Goal: Transaction & Acquisition: Purchase product/service

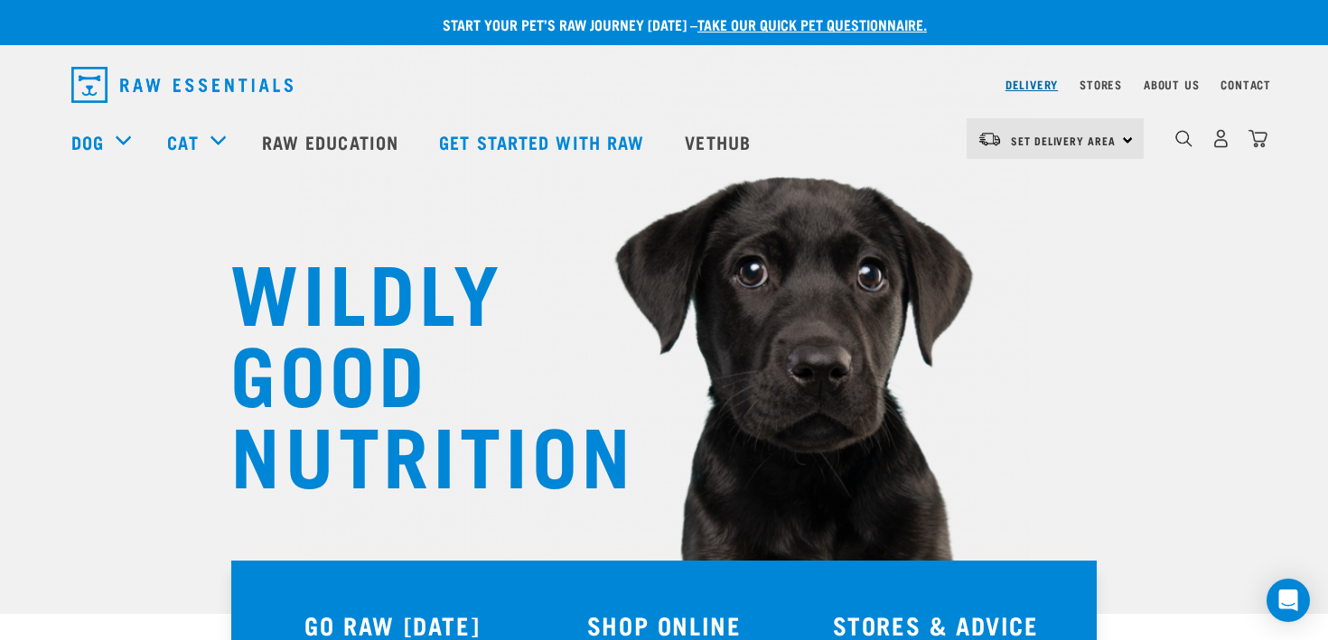
click at [1019, 88] on link "Delivery" at bounding box center [1031, 84] width 52 height 6
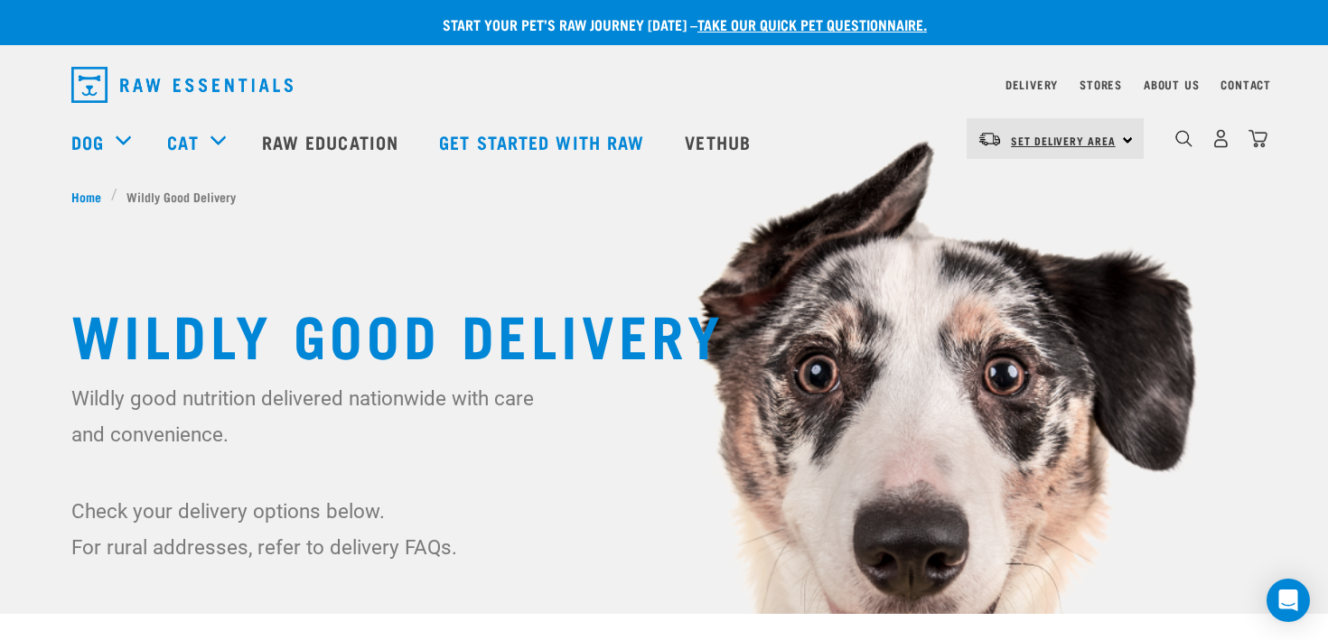
click at [1036, 152] on link "Set Delivery Area" at bounding box center [1063, 140] width 105 height 29
click at [1035, 191] on link "[GEOGRAPHIC_DATA]" at bounding box center [1053, 190] width 173 height 40
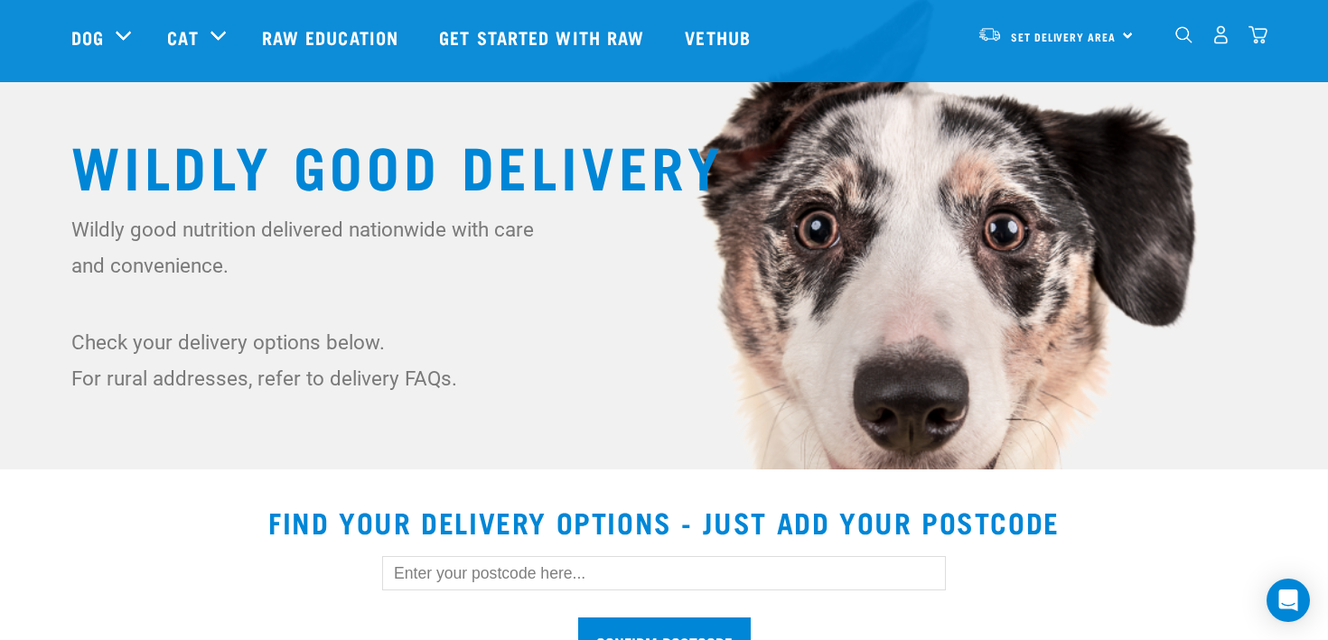
scroll to position [264, 0]
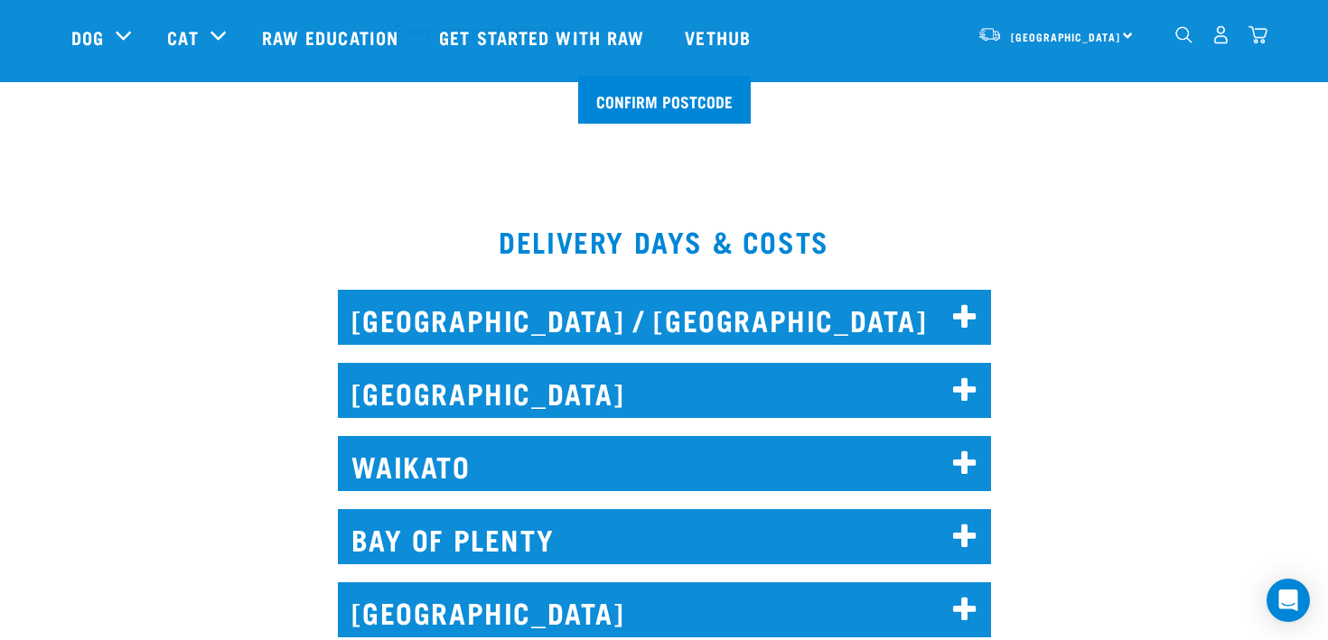
scroll to position [687, 0]
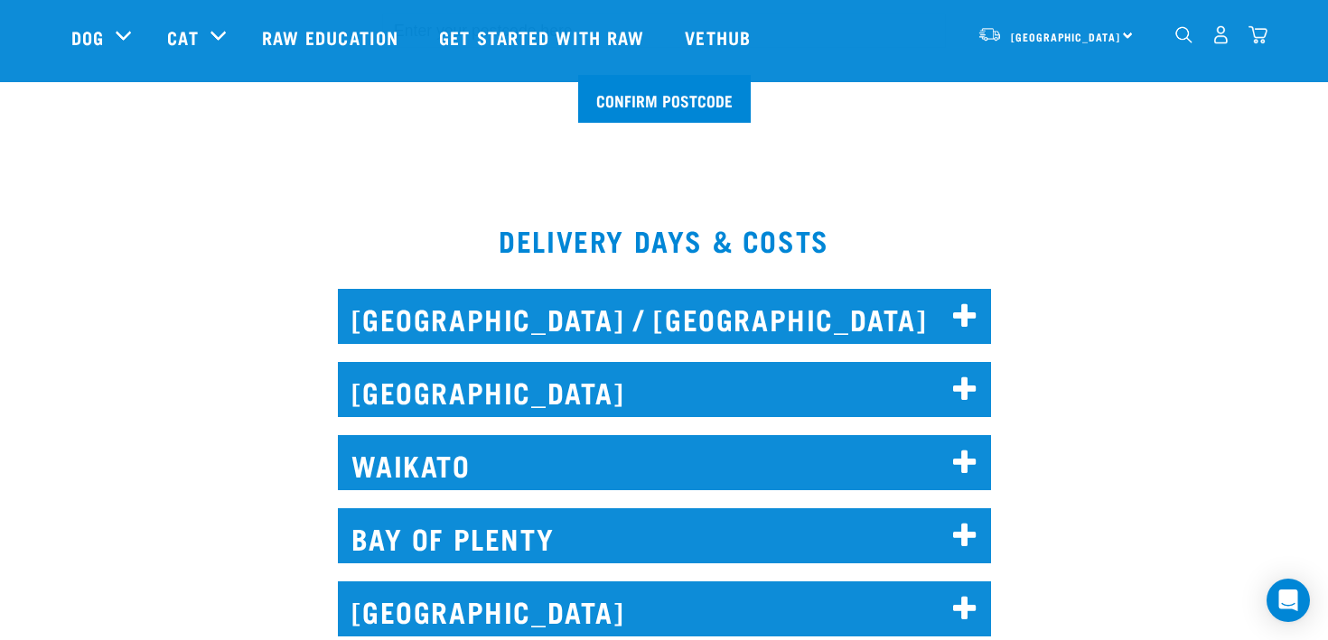
click at [596, 320] on h2 "NORTH AUCKLAND / WHANGAREI" at bounding box center [664, 316] width 653 height 55
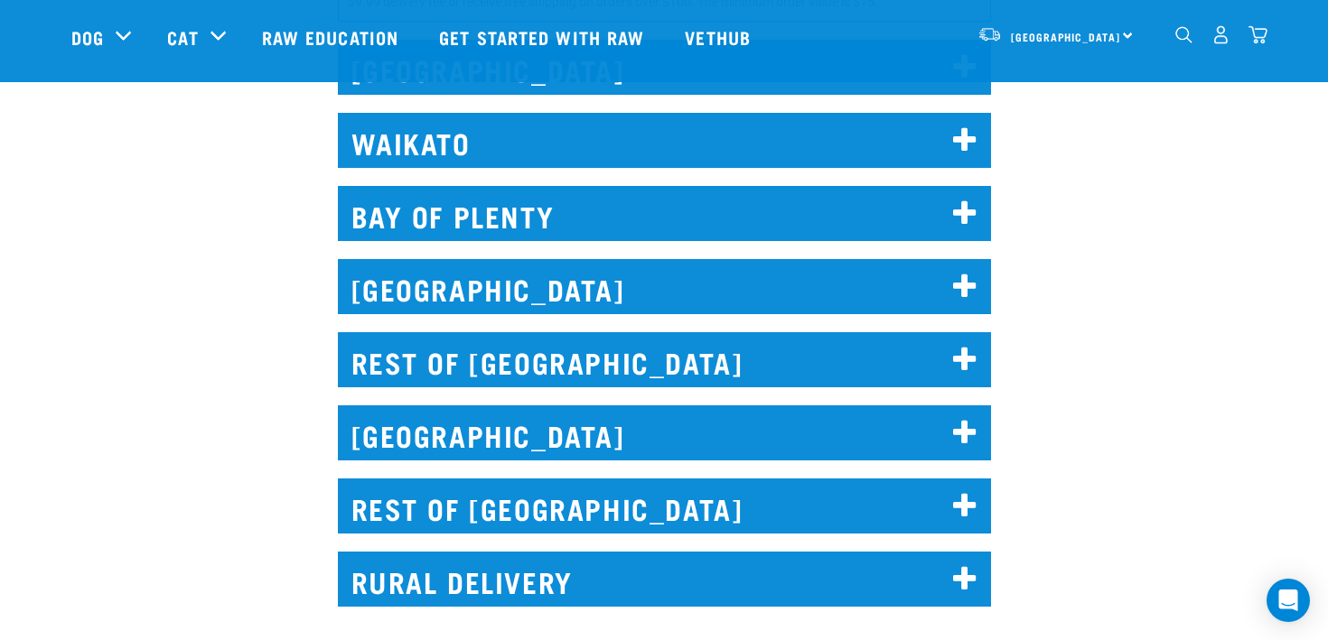
scroll to position [1654, 0]
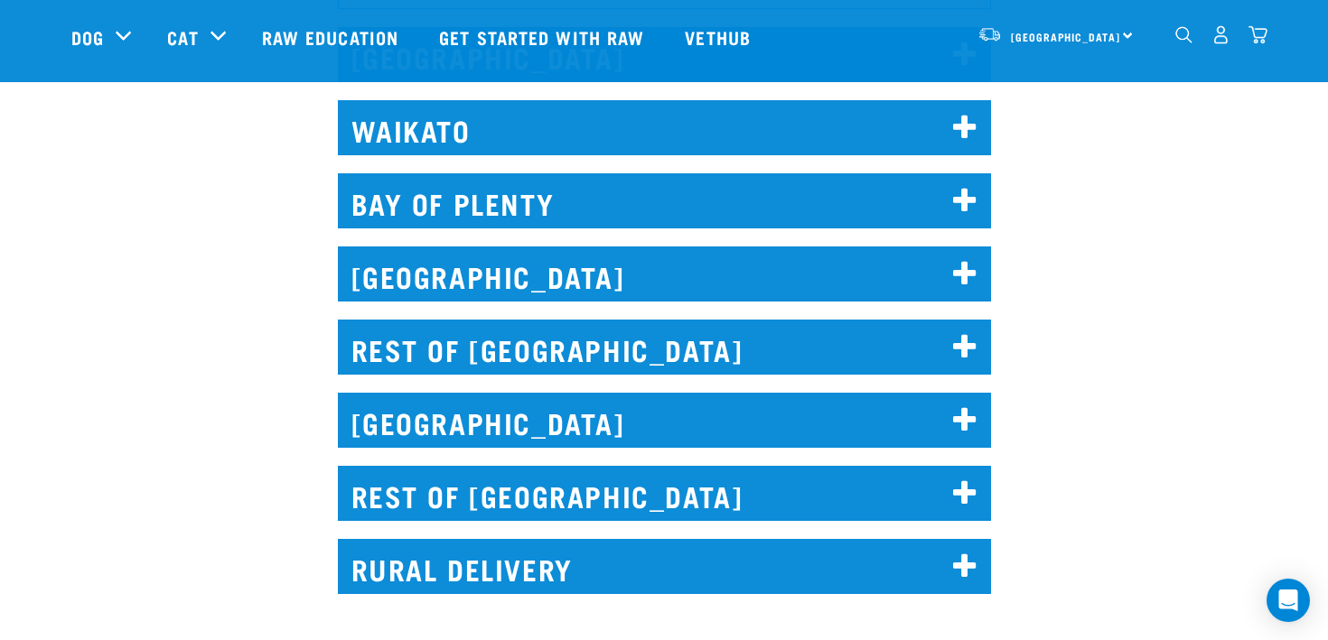
click at [599, 145] on h2 "WAIKATO" at bounding box center [664, 127] width 653 height 55
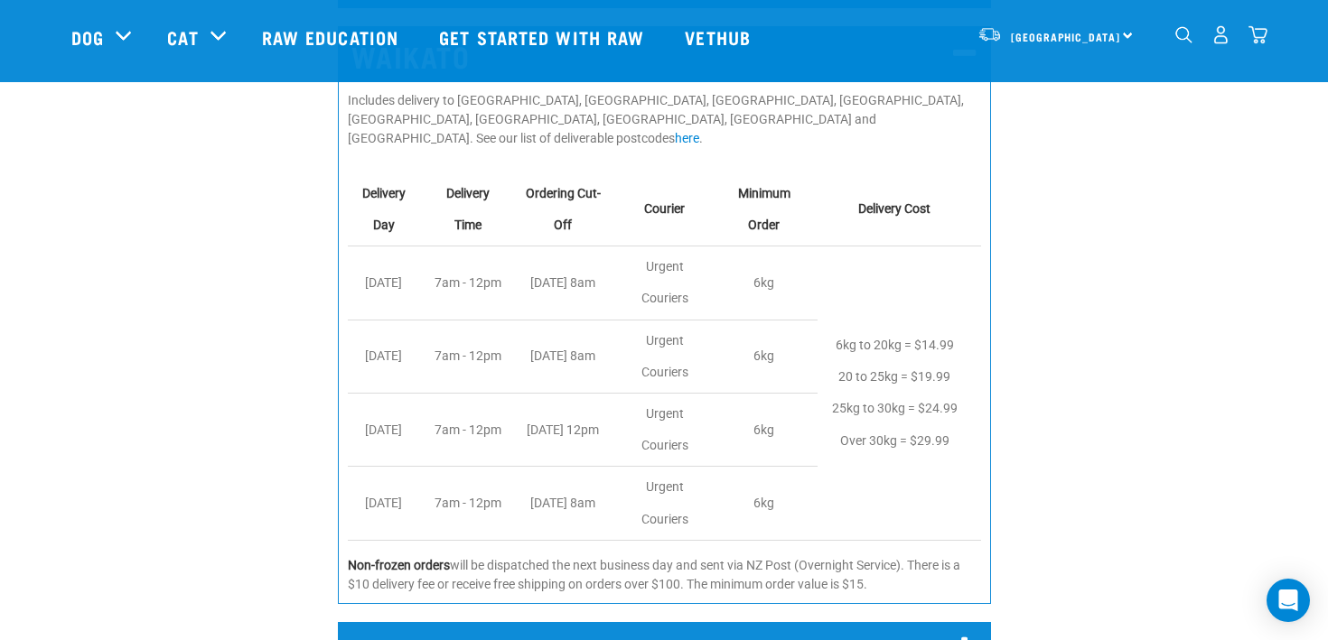
scroll to position [1727, 0]
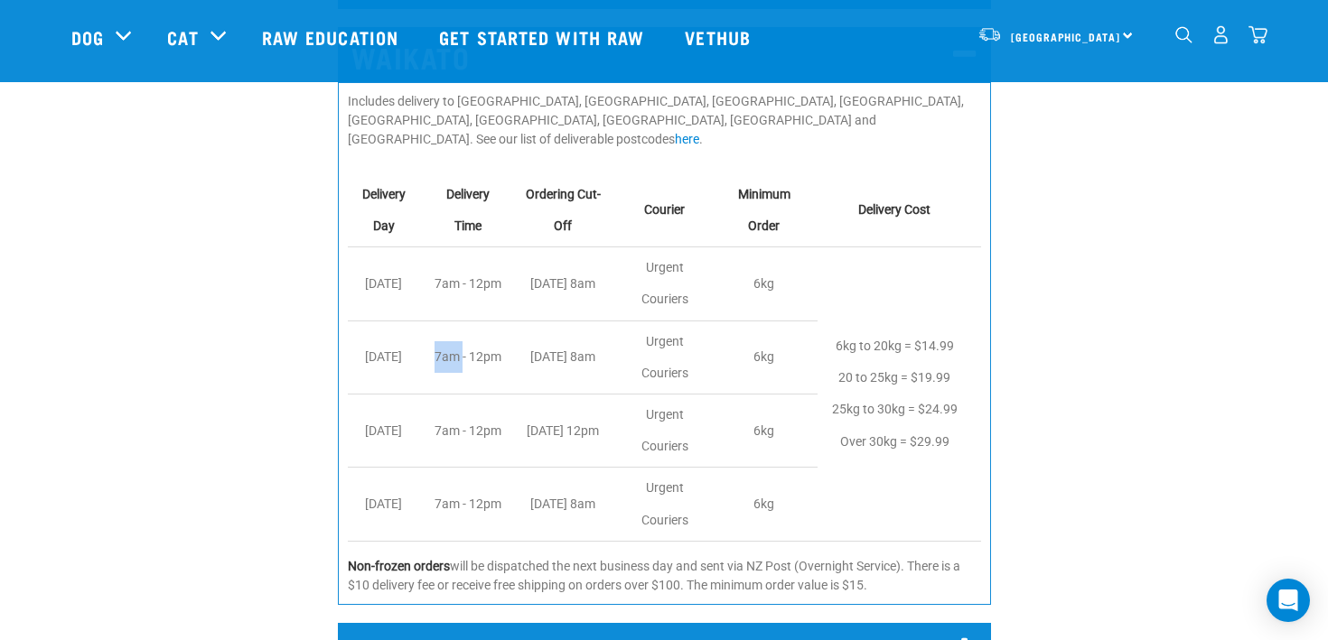
drag, startPoint x: 440, startPoint y: 340, endPoint x: 468, endPoint y: 349, distance: 29.4
click at [468, 349] on td "7am - 12pm" at bounding box center [472, 357] width 87 height 73
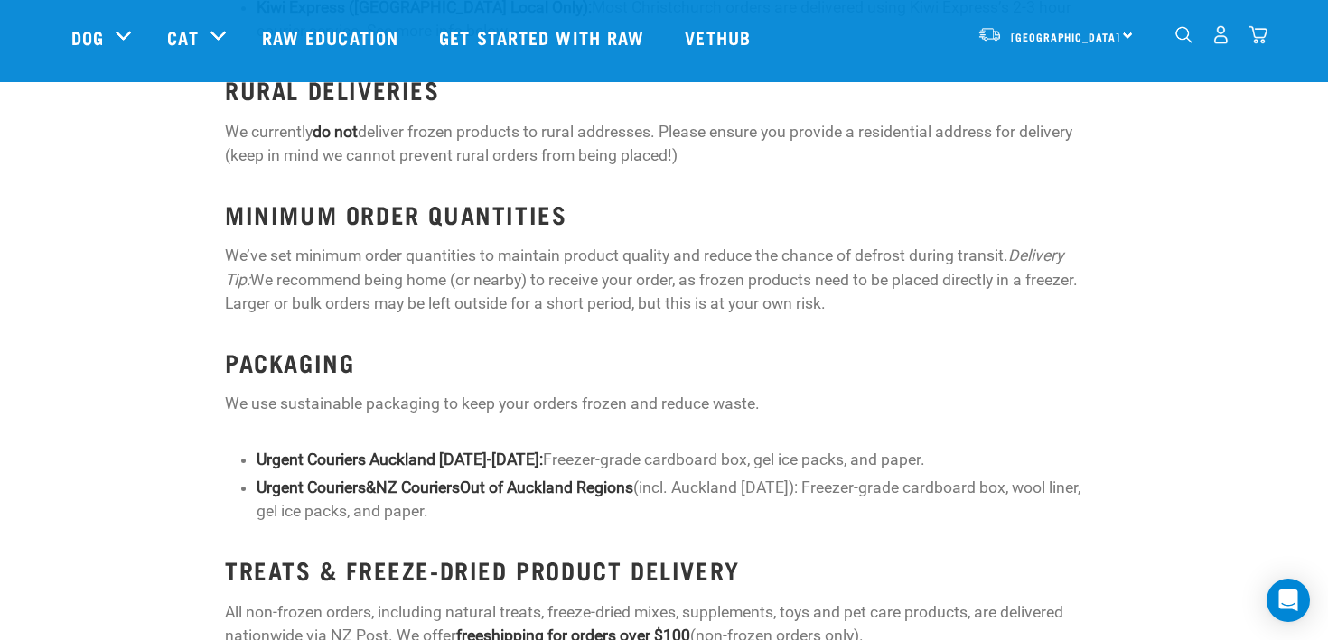
scroll to position [3139, 0]
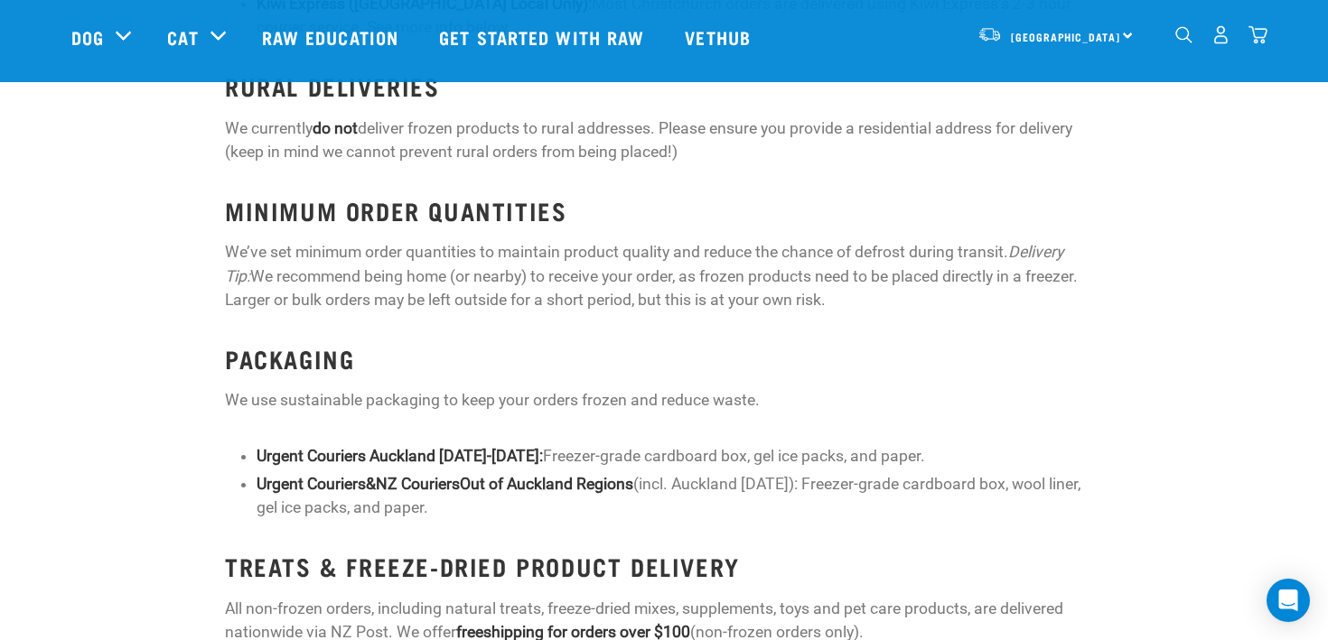
click at [272, 240] on p "We’ve set minimum order quantities to maintain product quality and reduce the c…" at bounding box center [664, 275] width 878 height 71
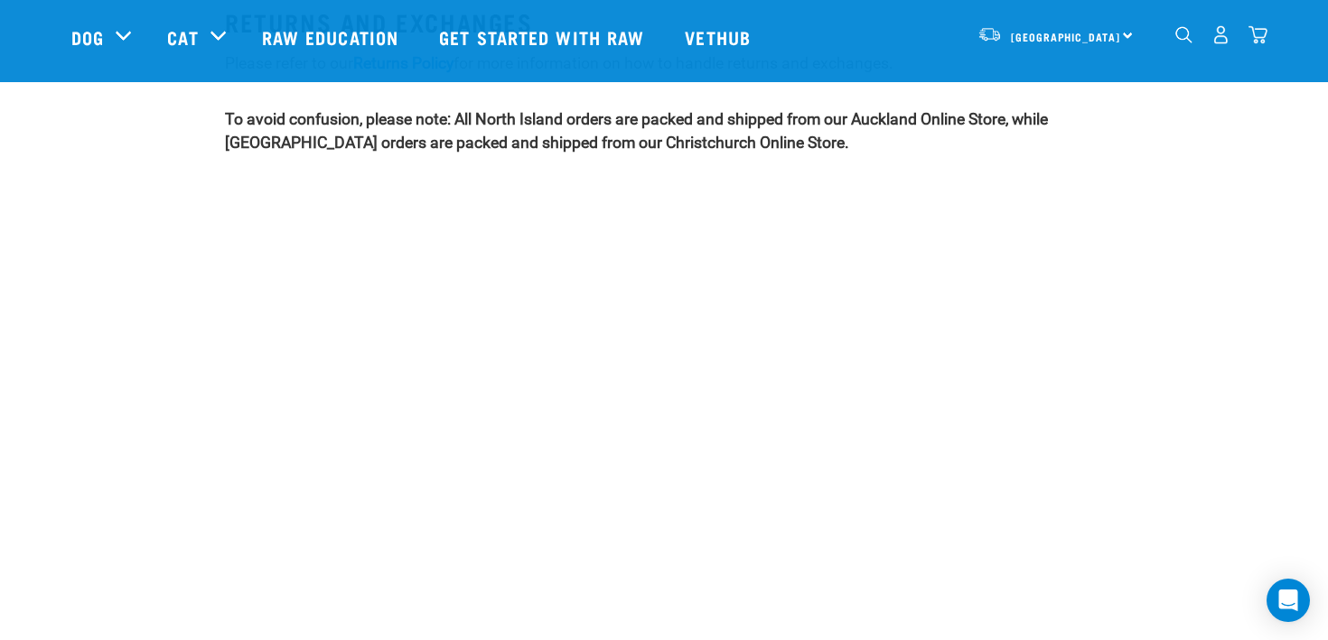
scroll to position [4265, 0]
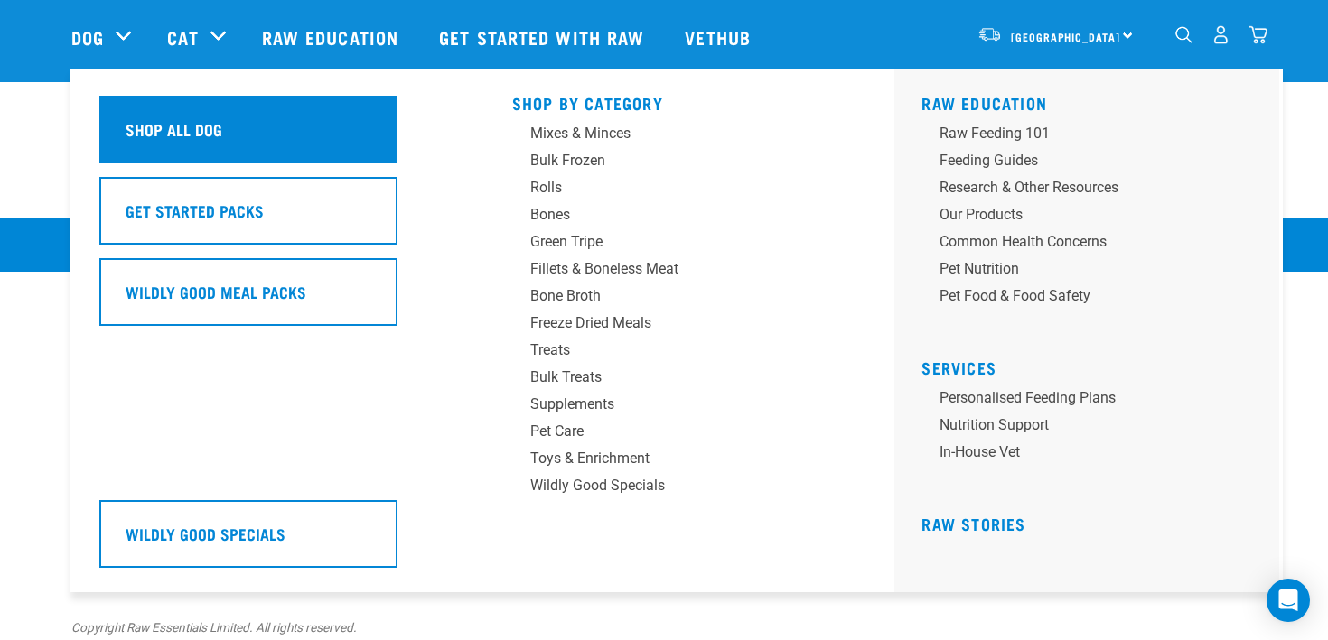
click at [306, 133] on div "Shop All Dog" at bounding box center [248, 130] width 298 height 68
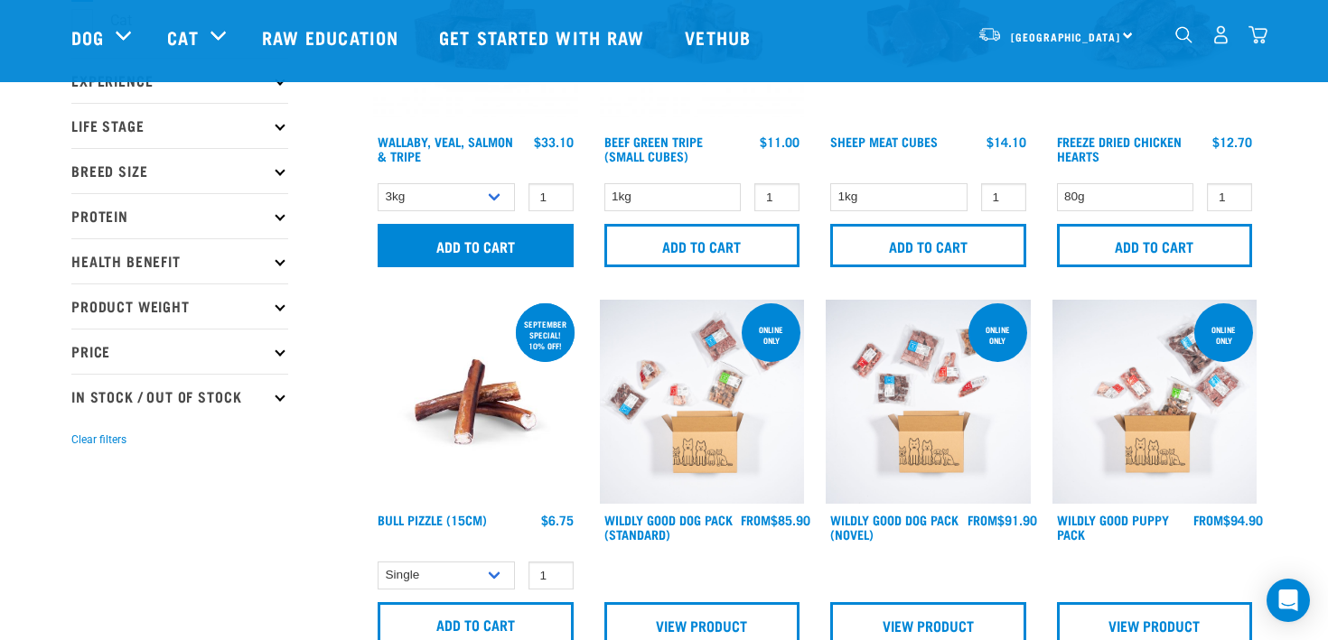
scroll to position [212, 0]
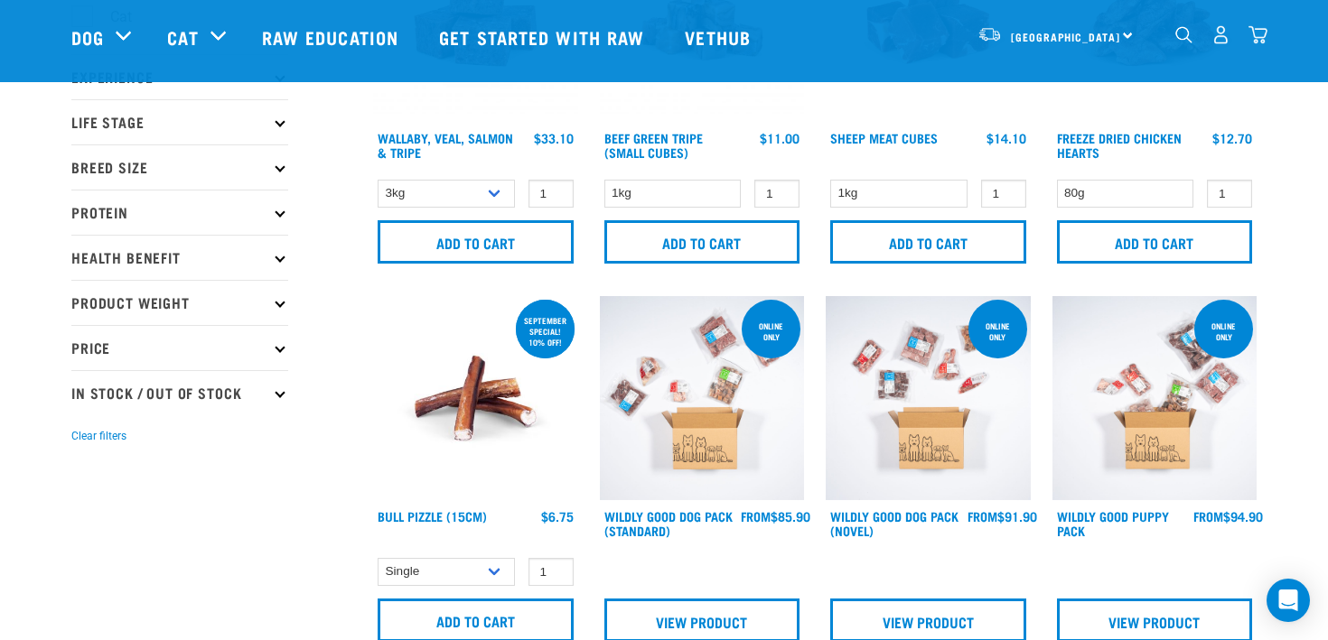
click at [760, 435] on img at bounding box center [702, 398] width 205 height 205
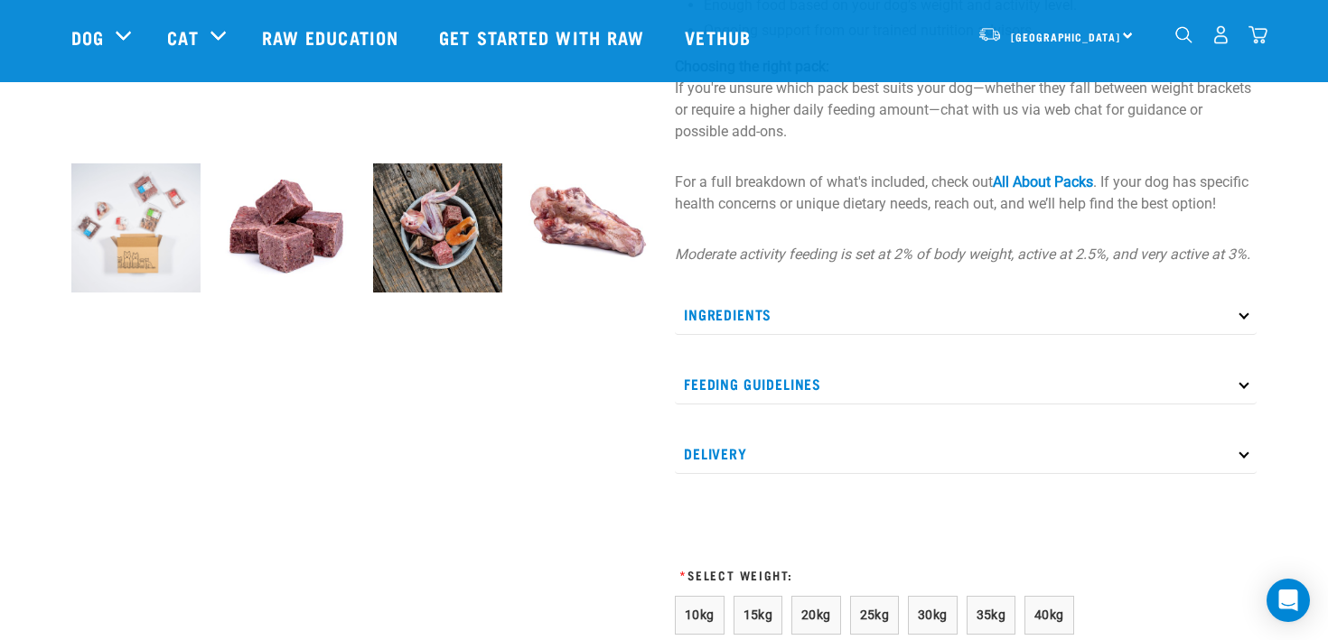
scroll to position [570, 0]
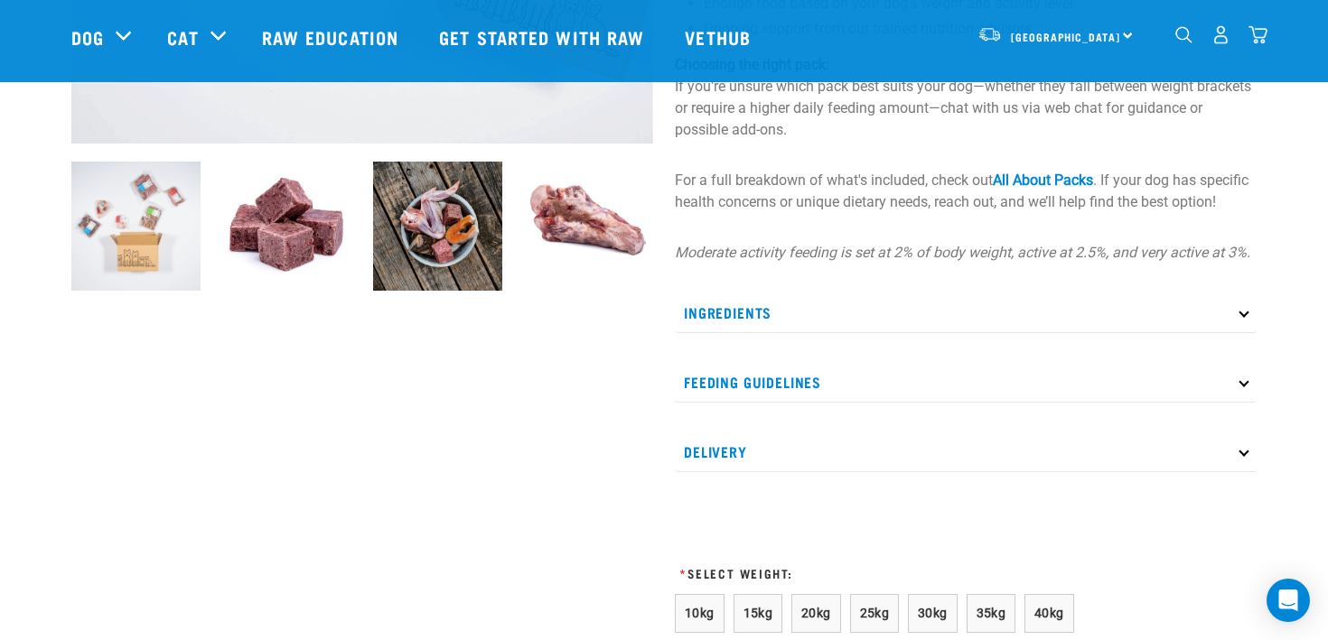
click at [783, 329] on p "Ingredients" at bounding box center [966, 313] width 582 height 41
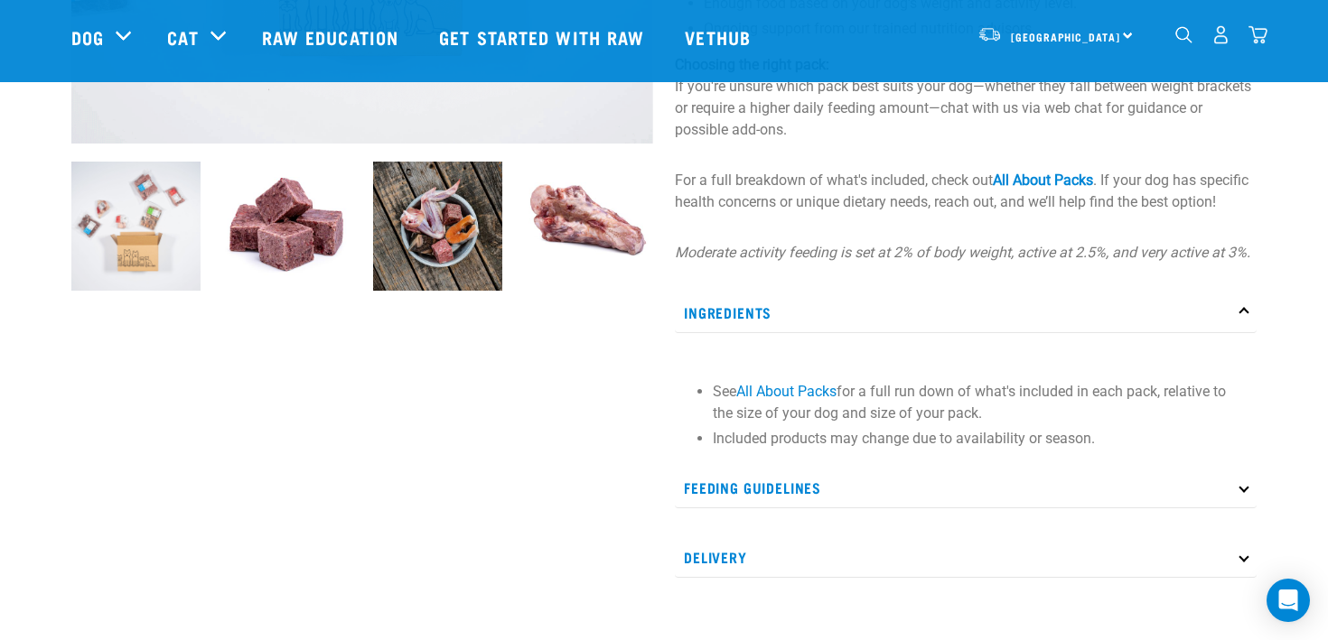
click at [783, 329] on p "Ingredients" at bounding box center [966, 313] width 582 height 41
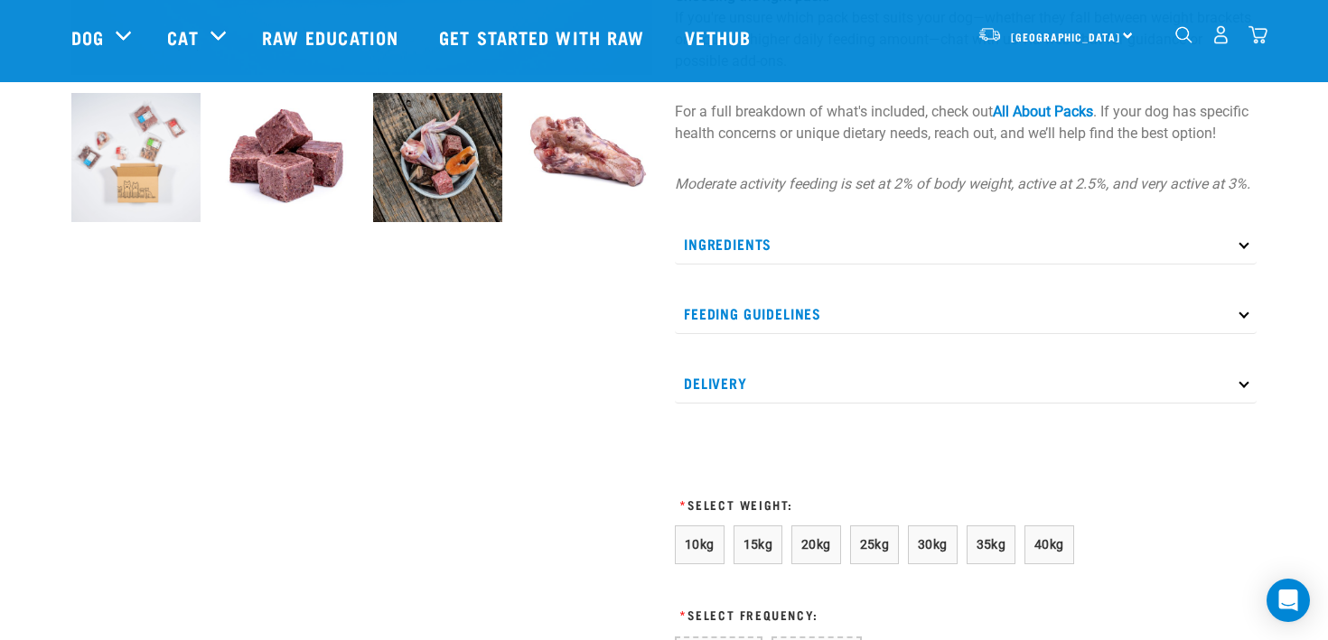
scroll to position [734, 0]
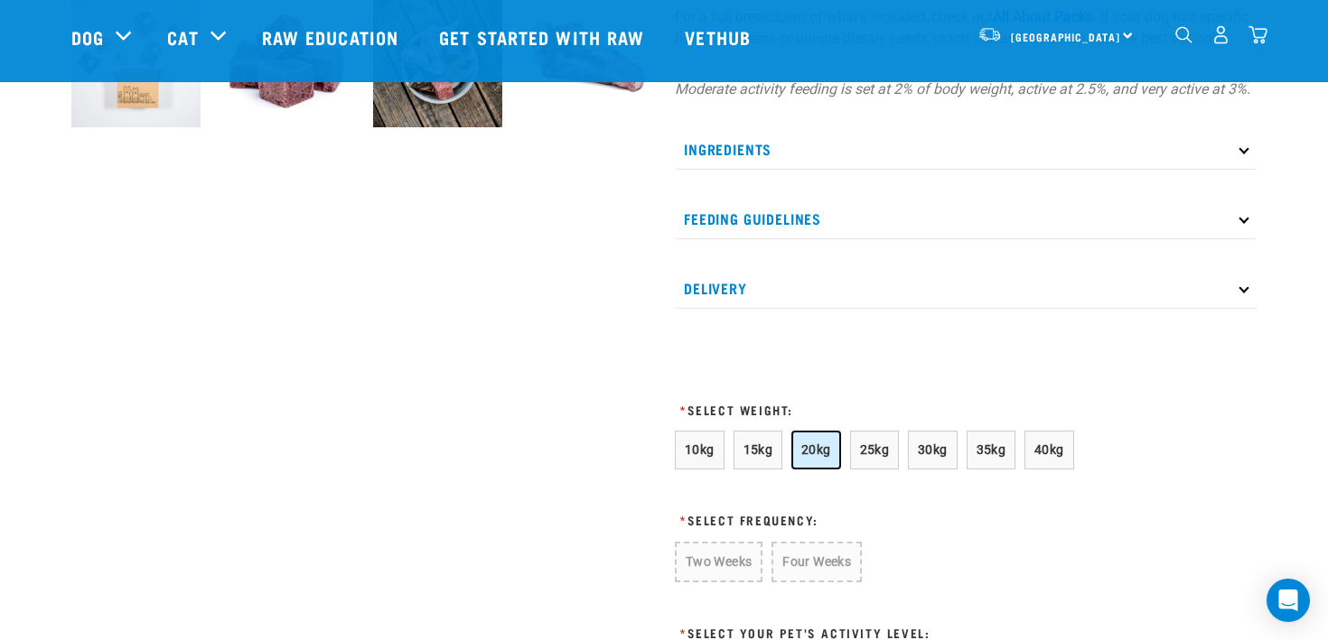
click at [803, 457] on span "20kg" at bounding box center [816, 450] width 30 height 14
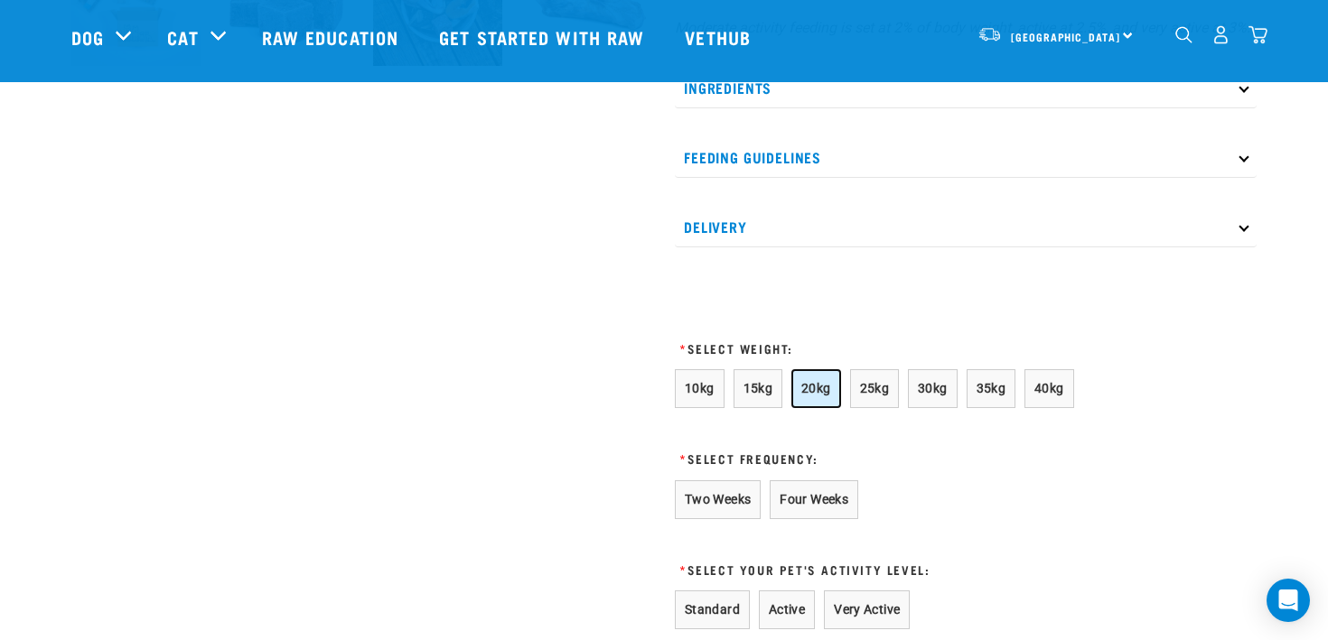
scroll to position [805, 0]
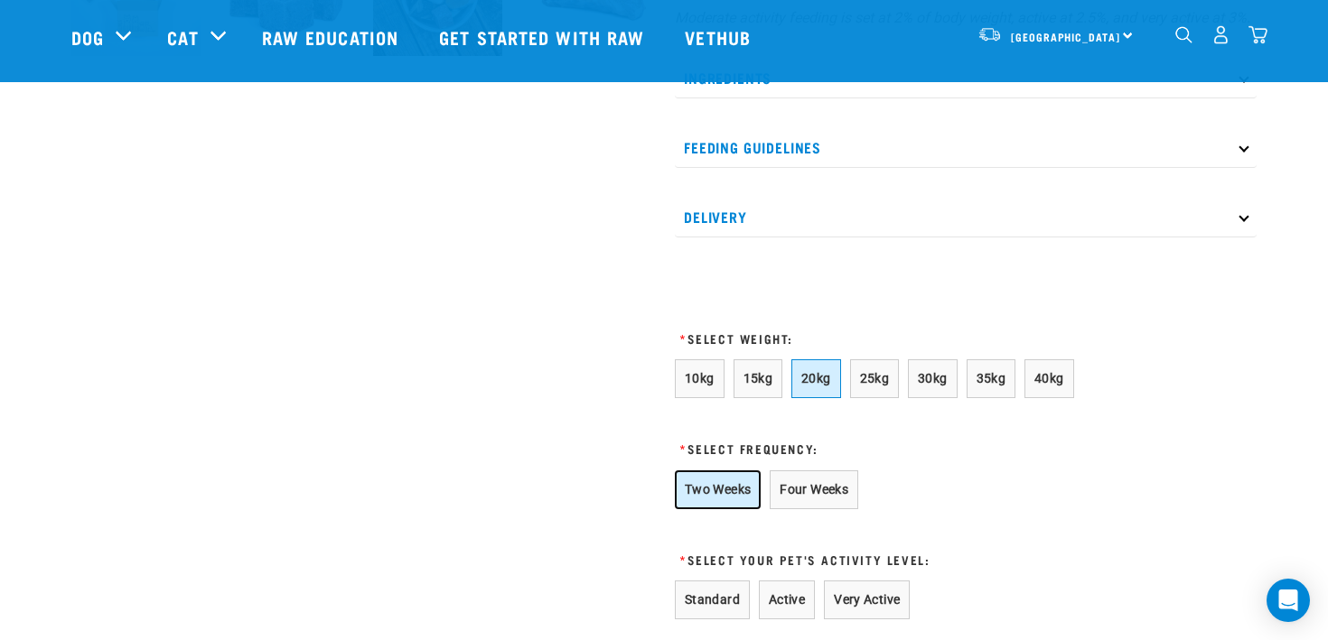
click at [759, 510] on button "Two Weeks" at bounding box center [718, 490] width 86 height 39
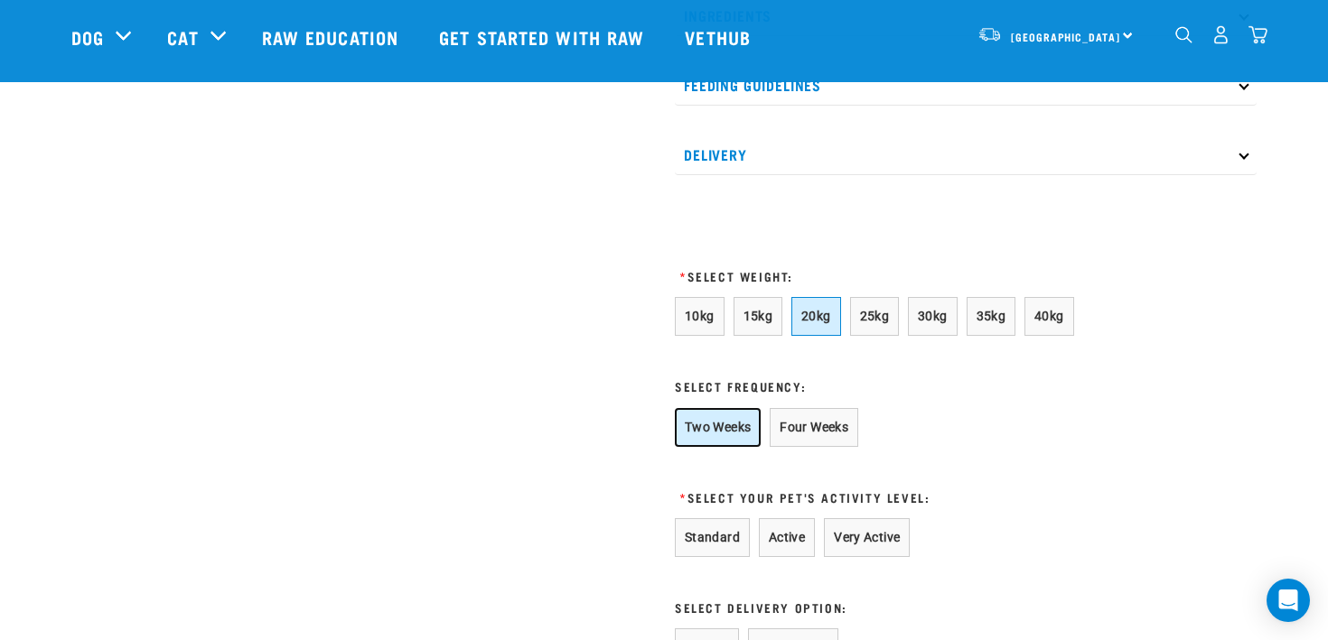
scroll to position [871, 0]
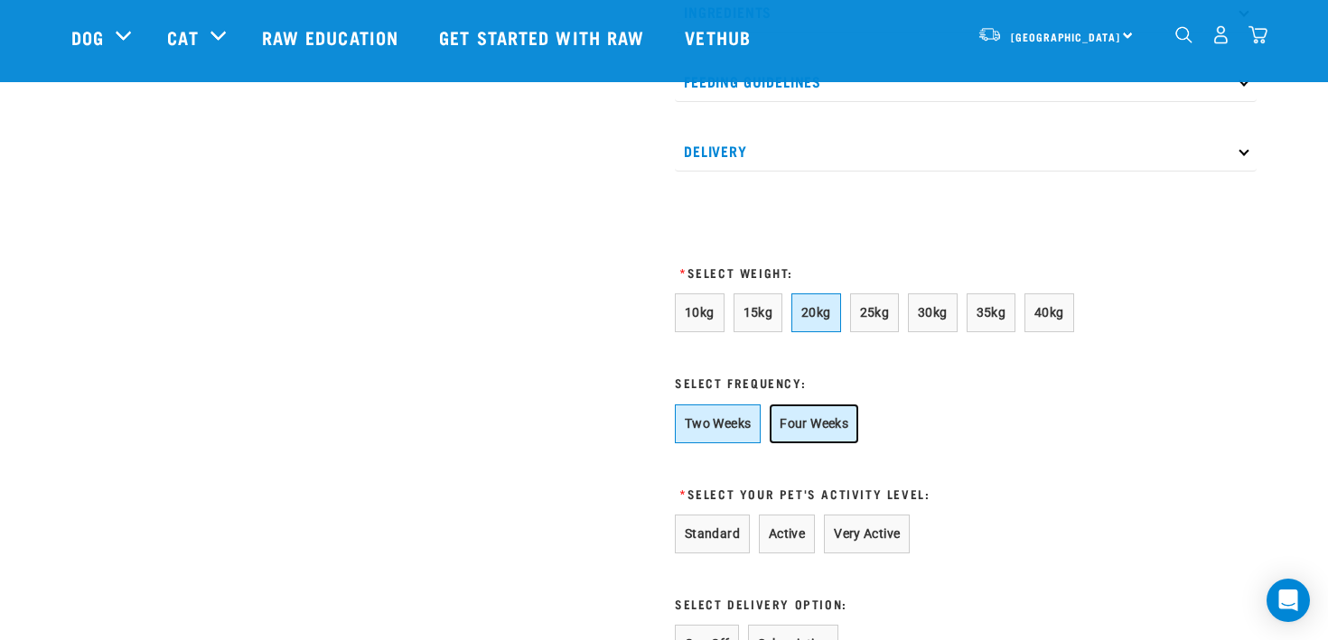
click at [788, 444] on button "Four Weeks" at bounding box center [814, 424] width 89 height 39
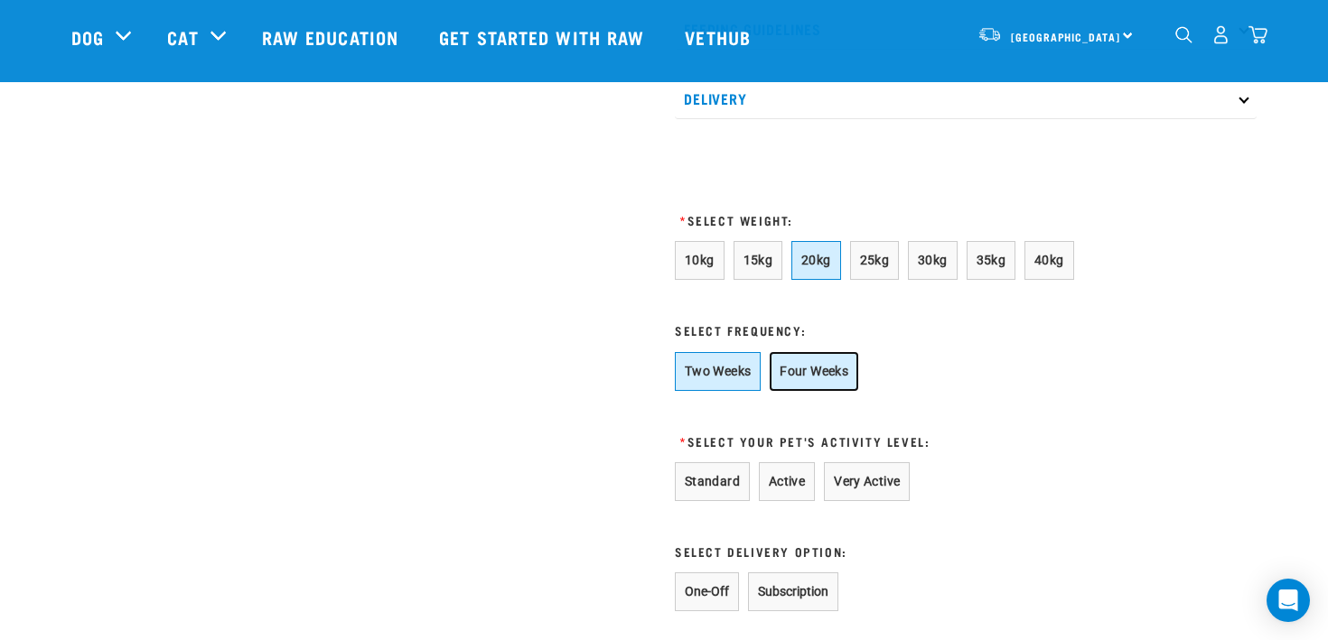
scroll to position [964, 0]
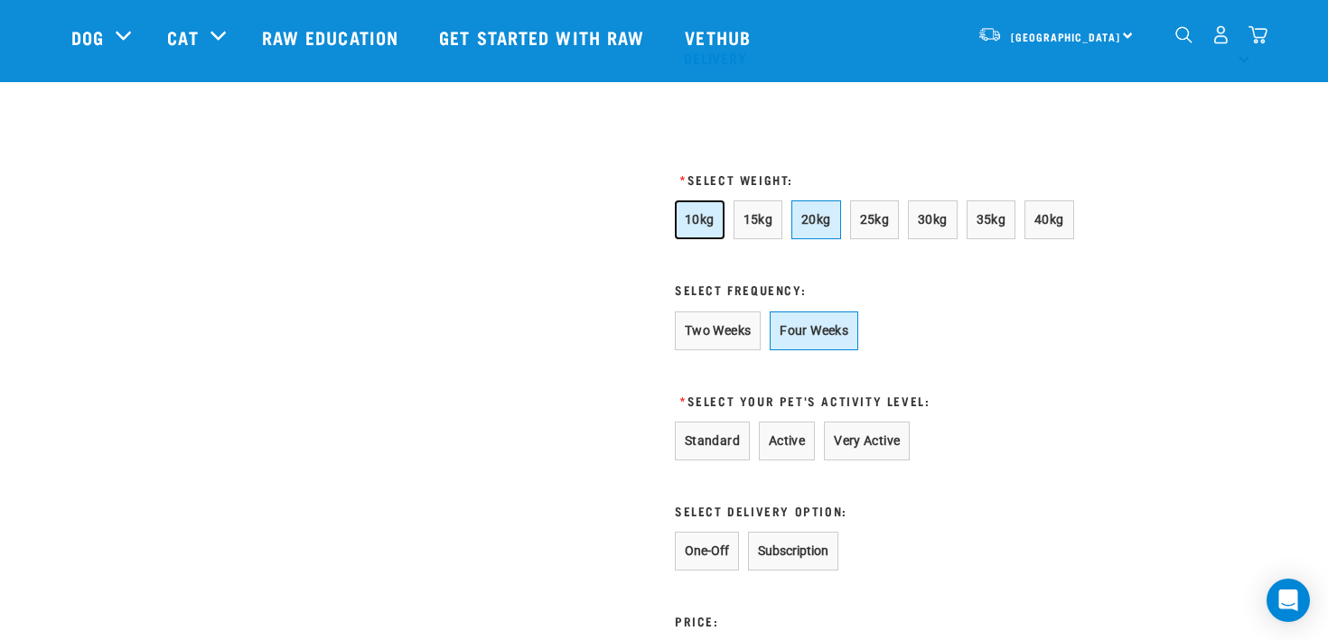
click at [700, 239] on button "10kg" at bounding box center [700, 220] width 50 height 39
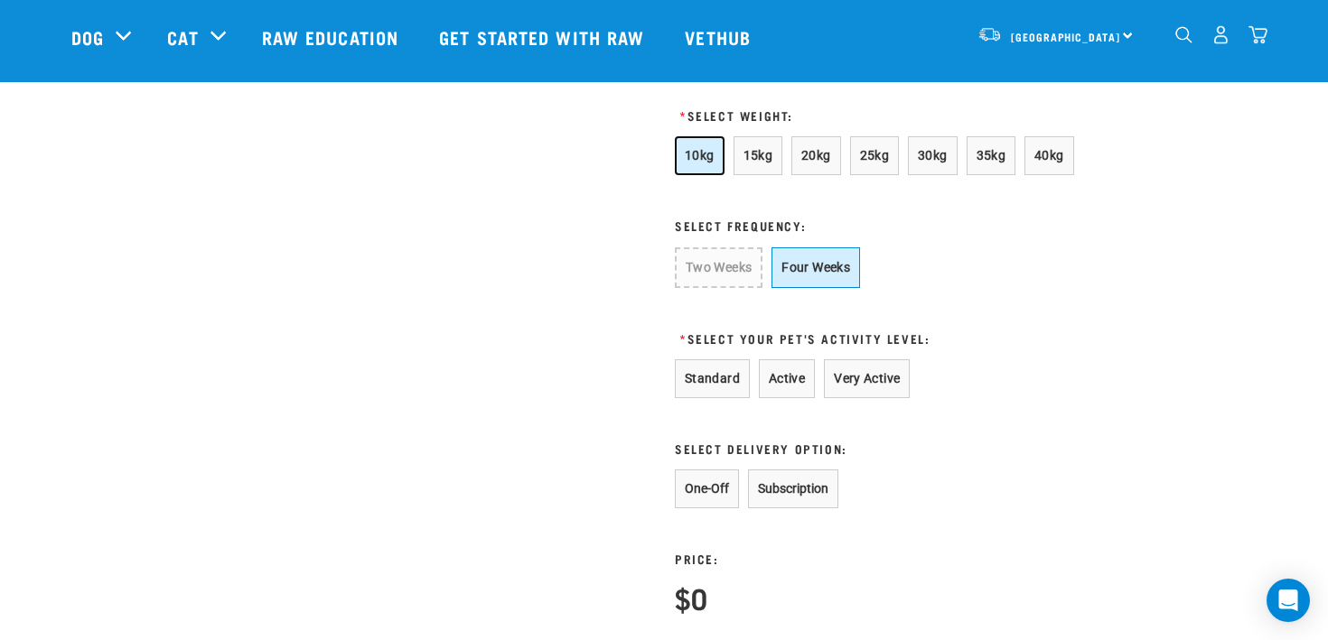
scroll to position [1107, 0]
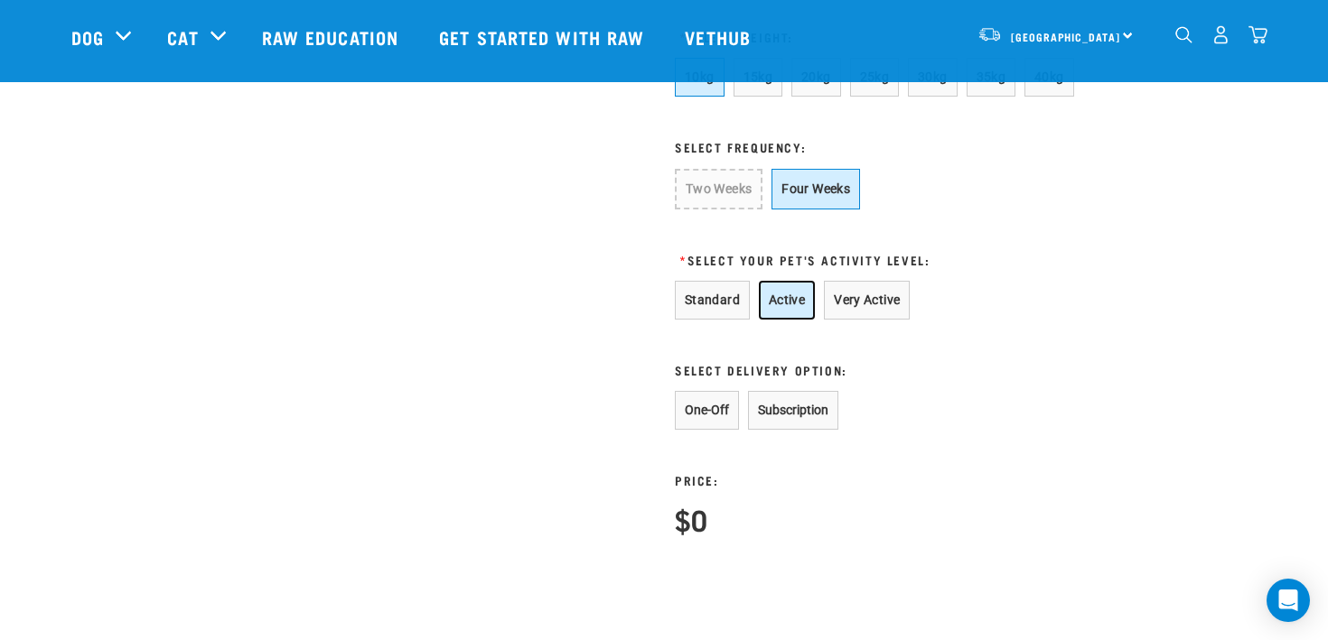
click at [767, 320] on button "Active" at bounding box center [787, 300] width 56 height 39
click at [728, 423] on button "One-Off" at bounding box center [707, 410] width 64 height 39
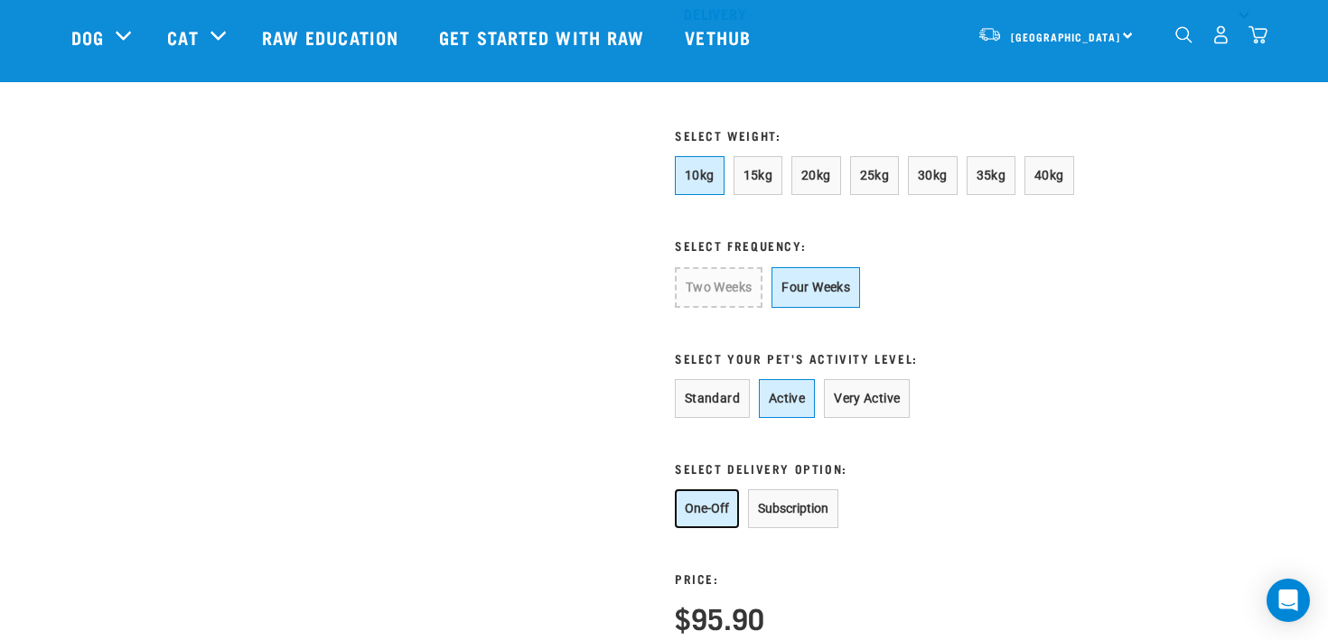
scroll to position [983, 0]
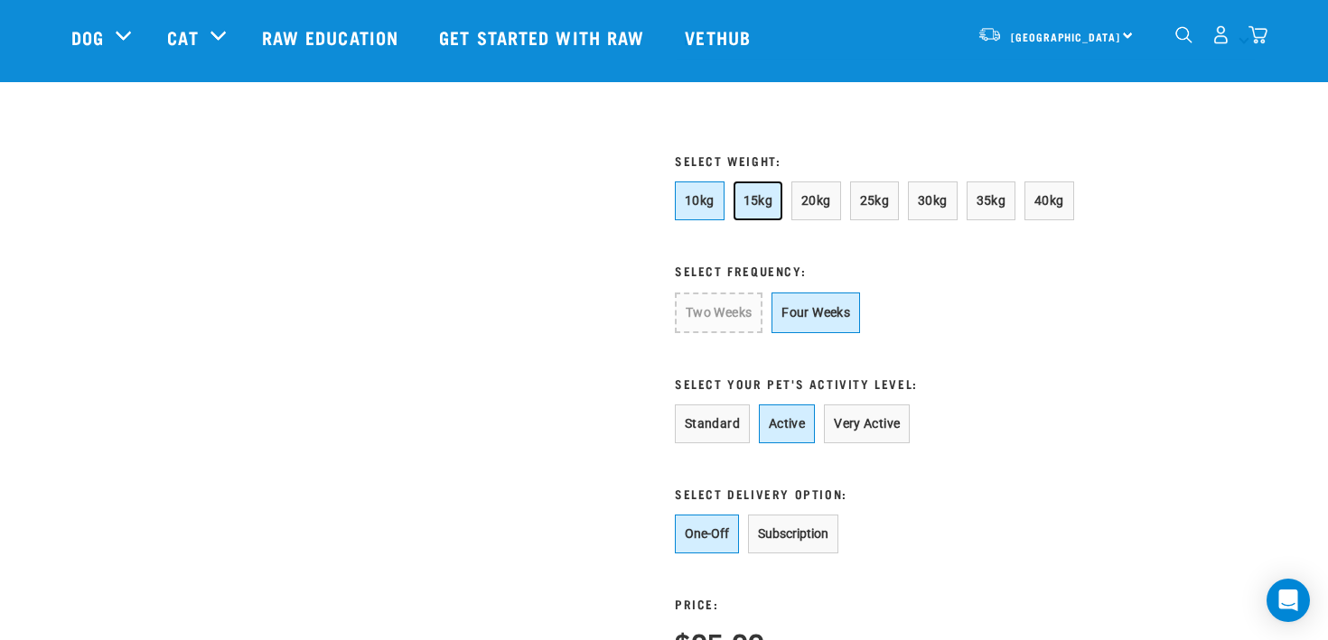
click at [754, 208] on span "15kg" at bounding box center [758, 200] width 30 height 14
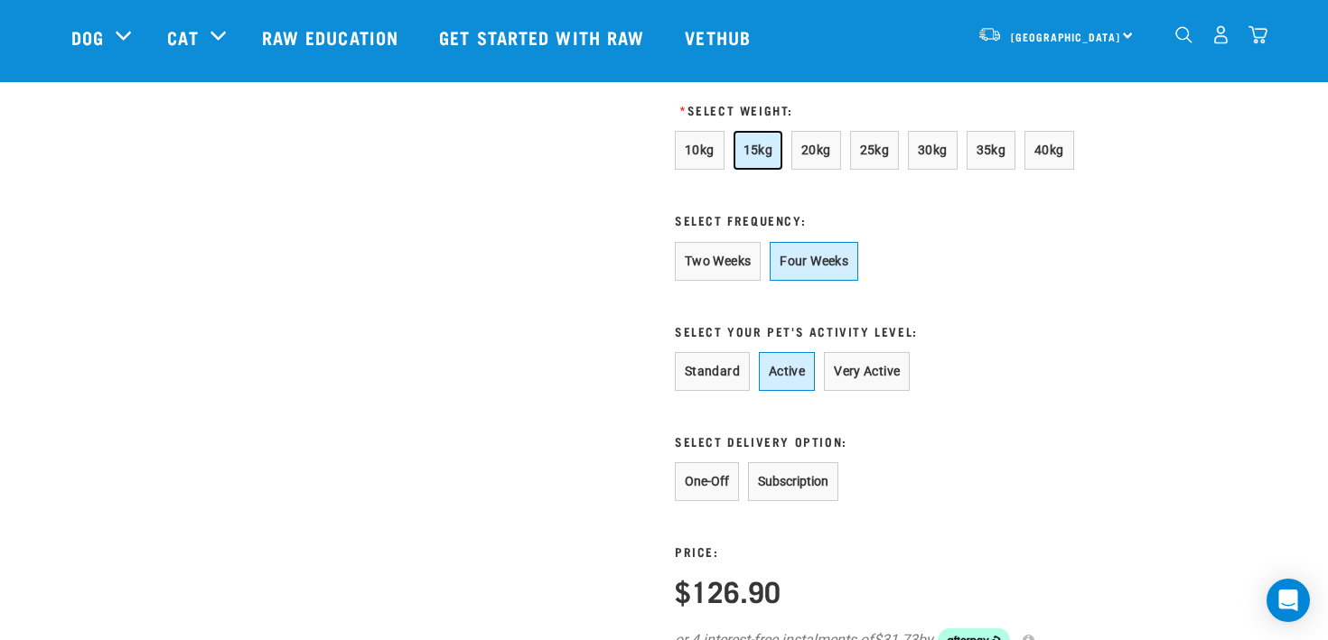
scroll to position [1015, 0]
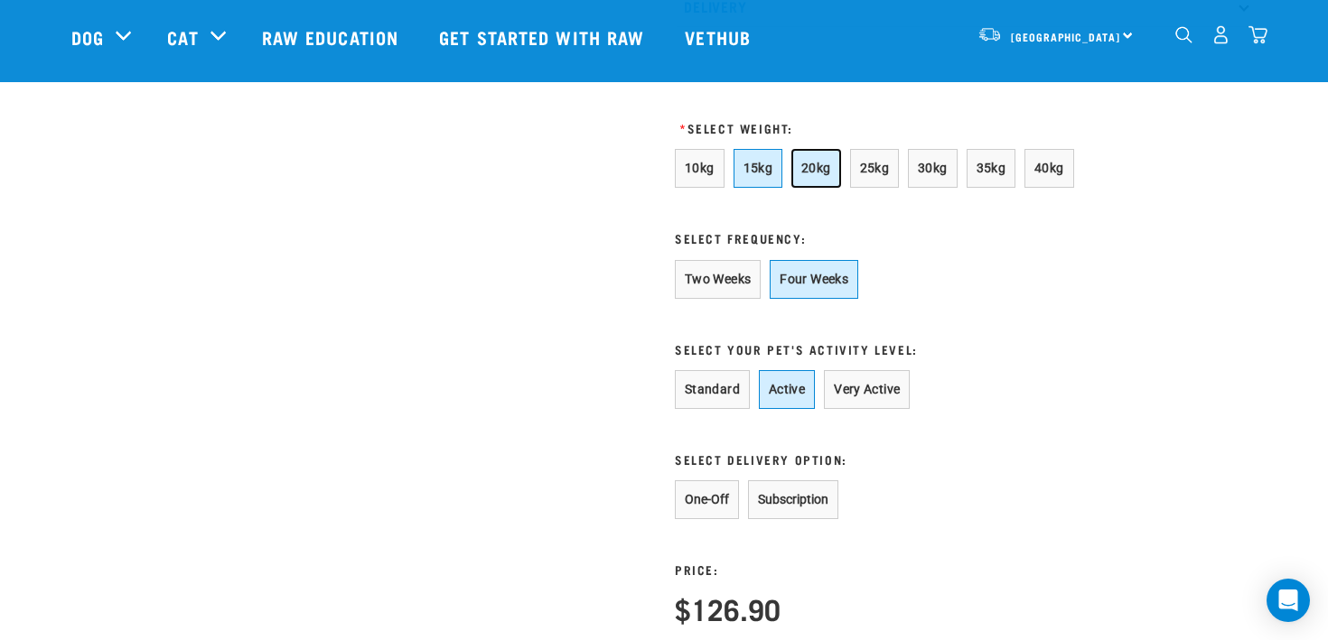
click at [825, 175] on span "20kg" at bounding box center [816, 168] width 30 height 14
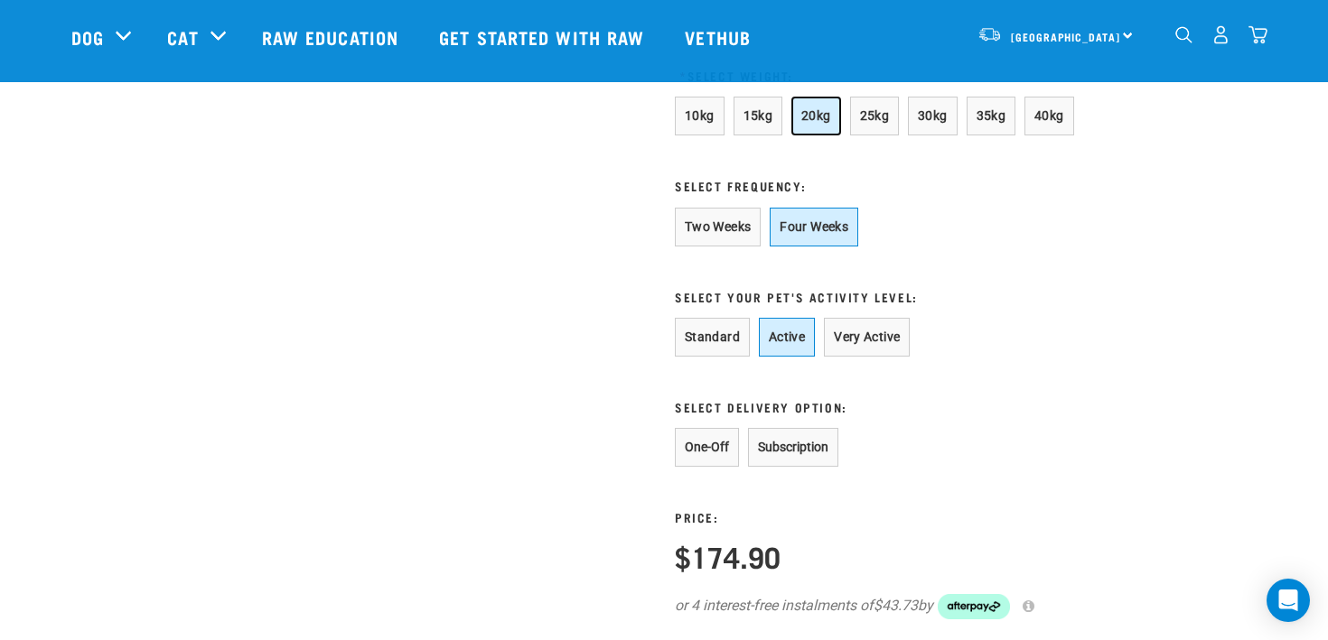
scroll to position [1062, 0]
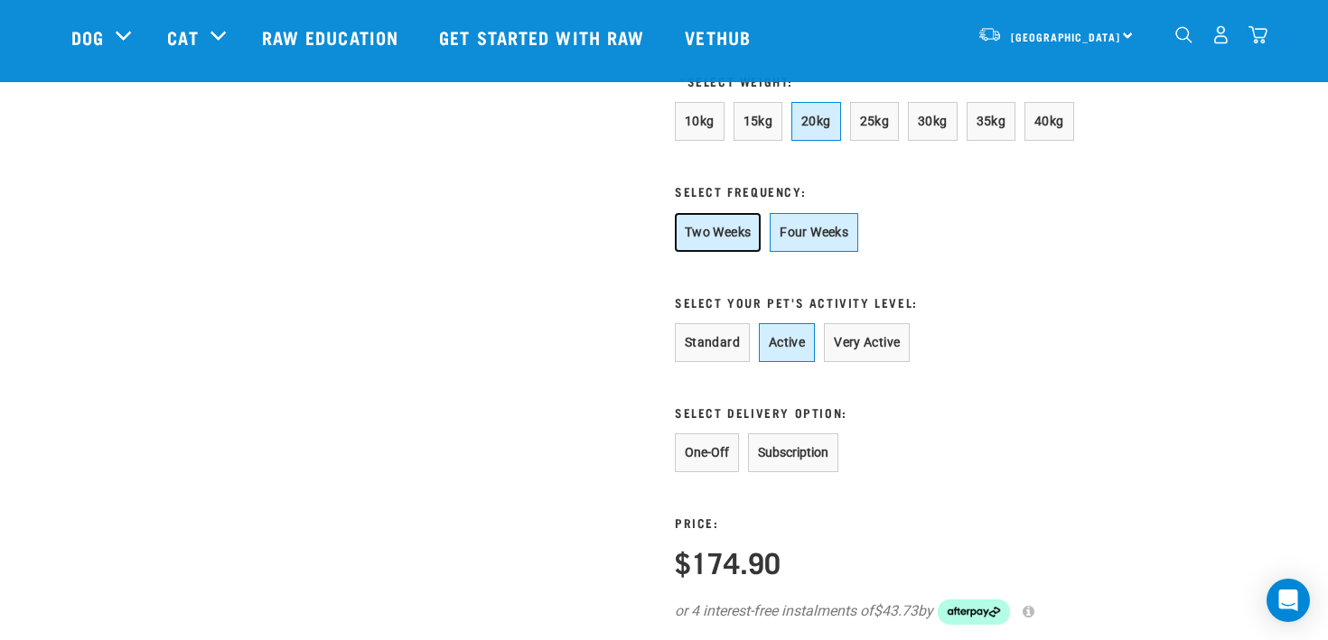
click at [751, 252] on button "Two Weeks" at bounding box center [718, 232] width 86 height 39
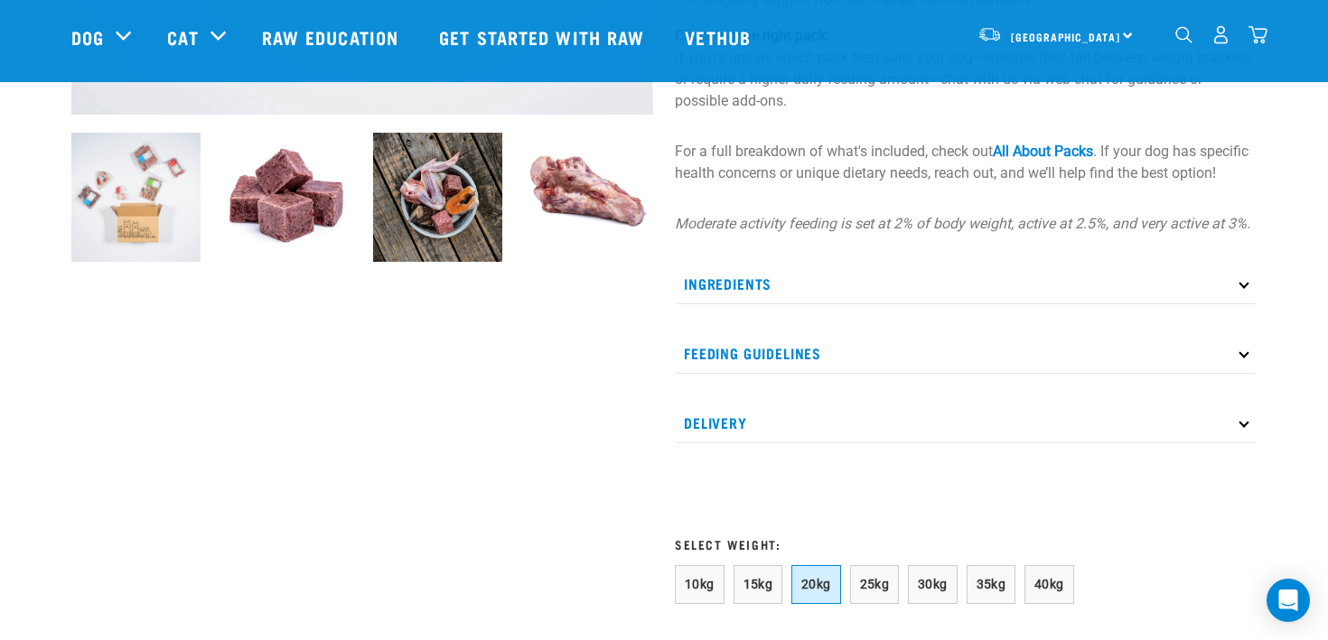
scroll to position [603, 0]
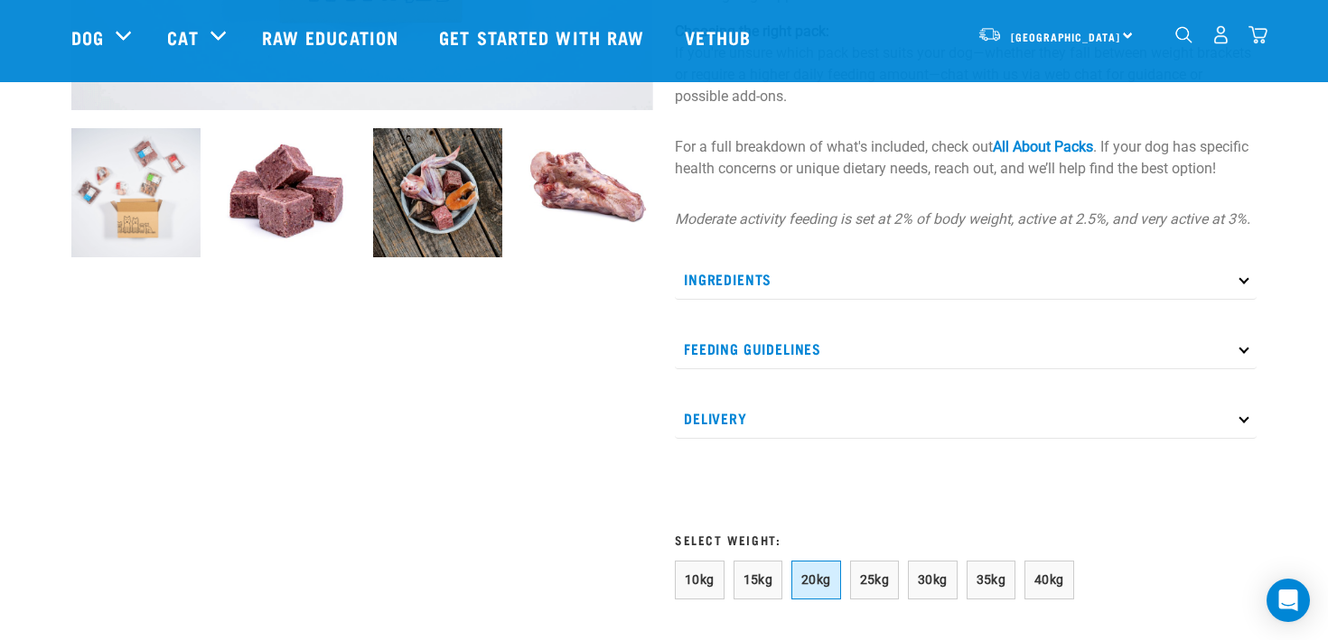
click at [912, 393] on div "Ingredients See All About Packs for a full run down of what's included in each …" at bounding box center [966, 349] width 582 height 180
click at [917, 369] on p "Feeding Guidelines" at bounding box center [966, 349] width 582 height 41
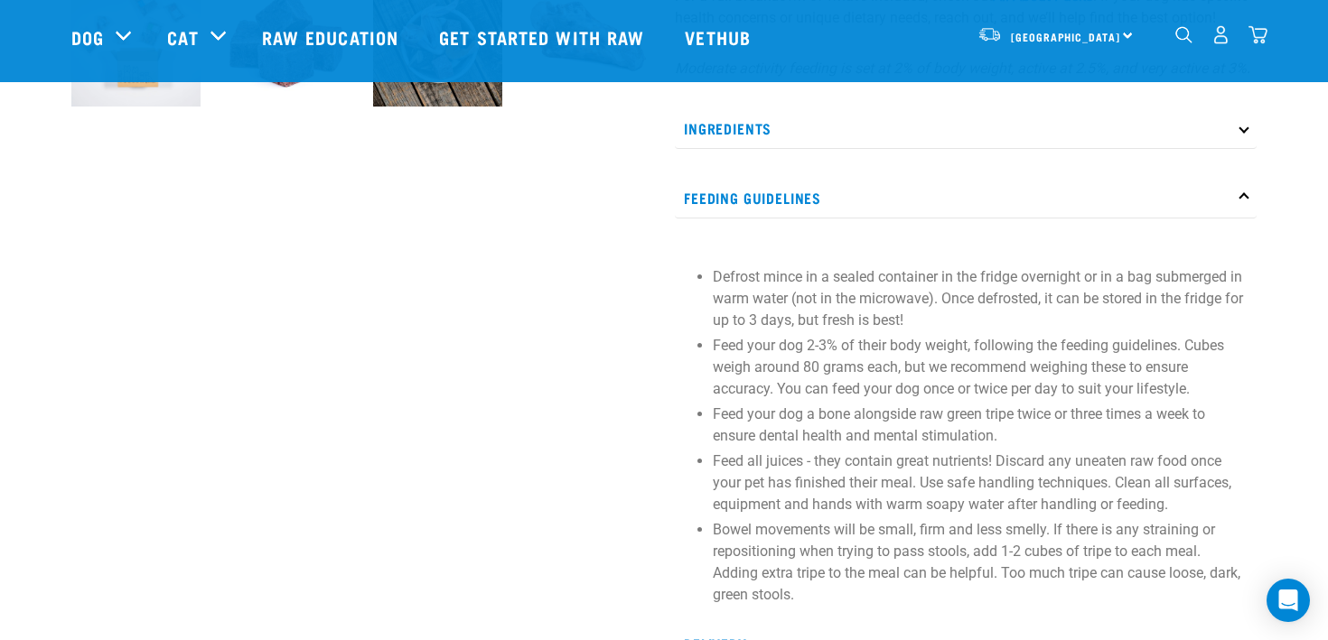
scroll to position [735, 0]
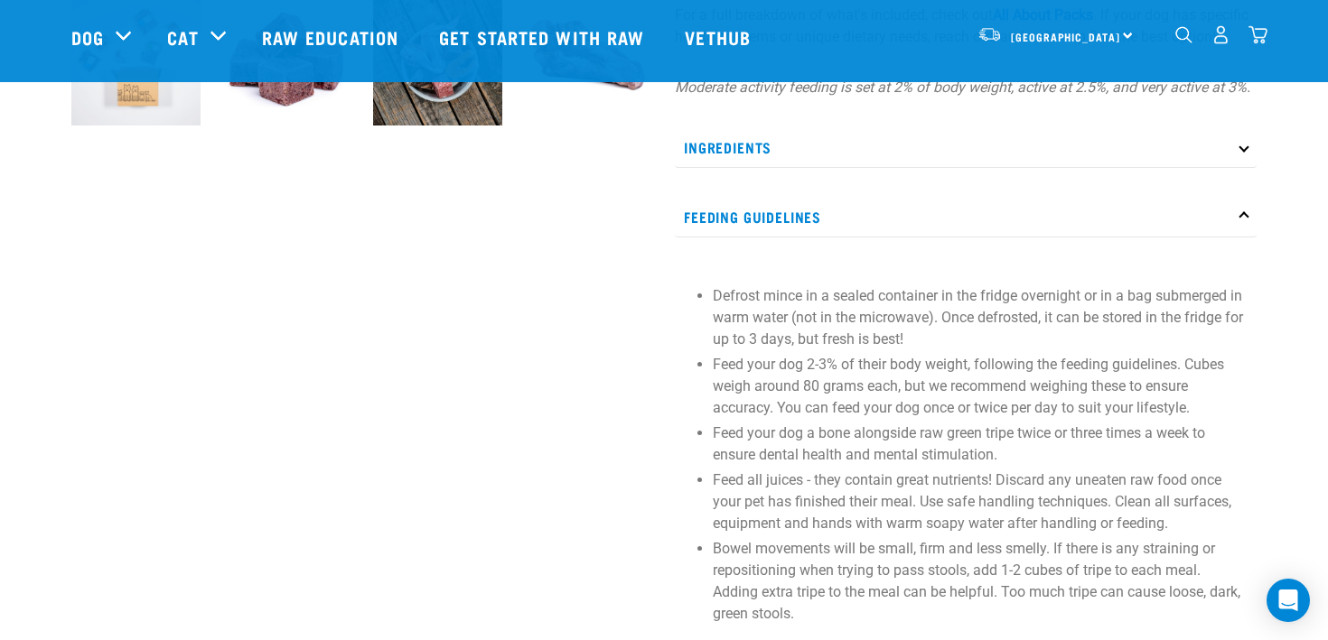
click at [861, 164] on p "Ingredients" at bounding box center [966, 147] width 582 height 41
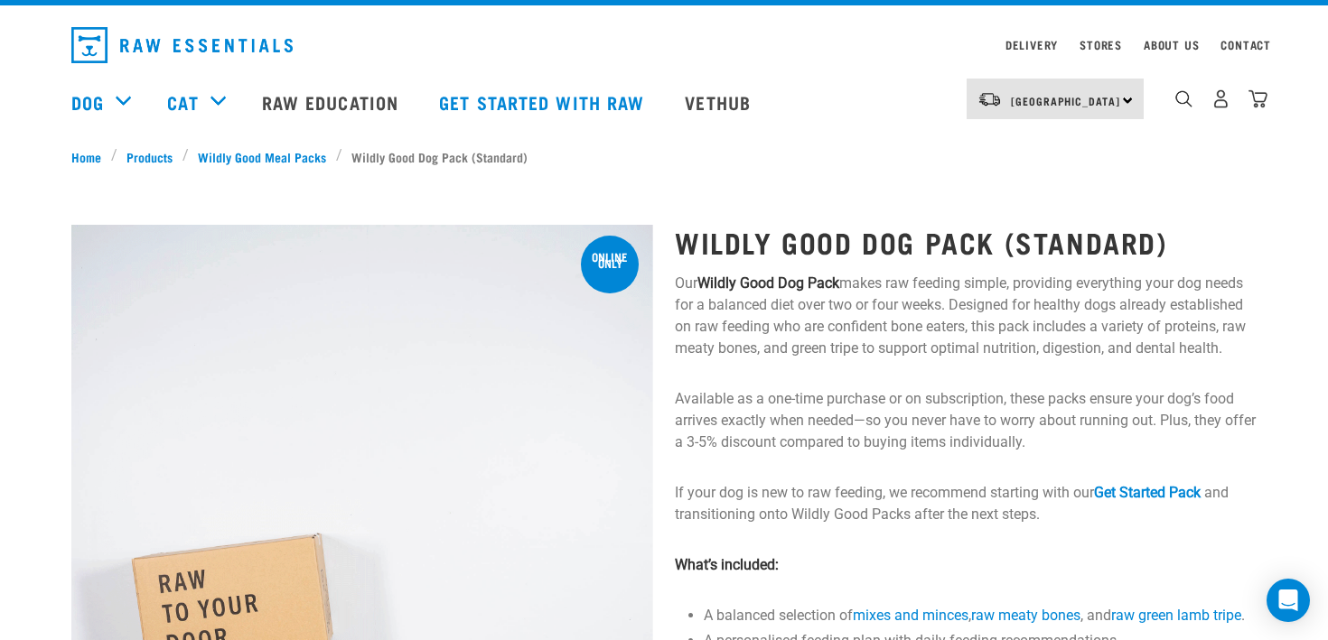
scroll to position [0, 0]
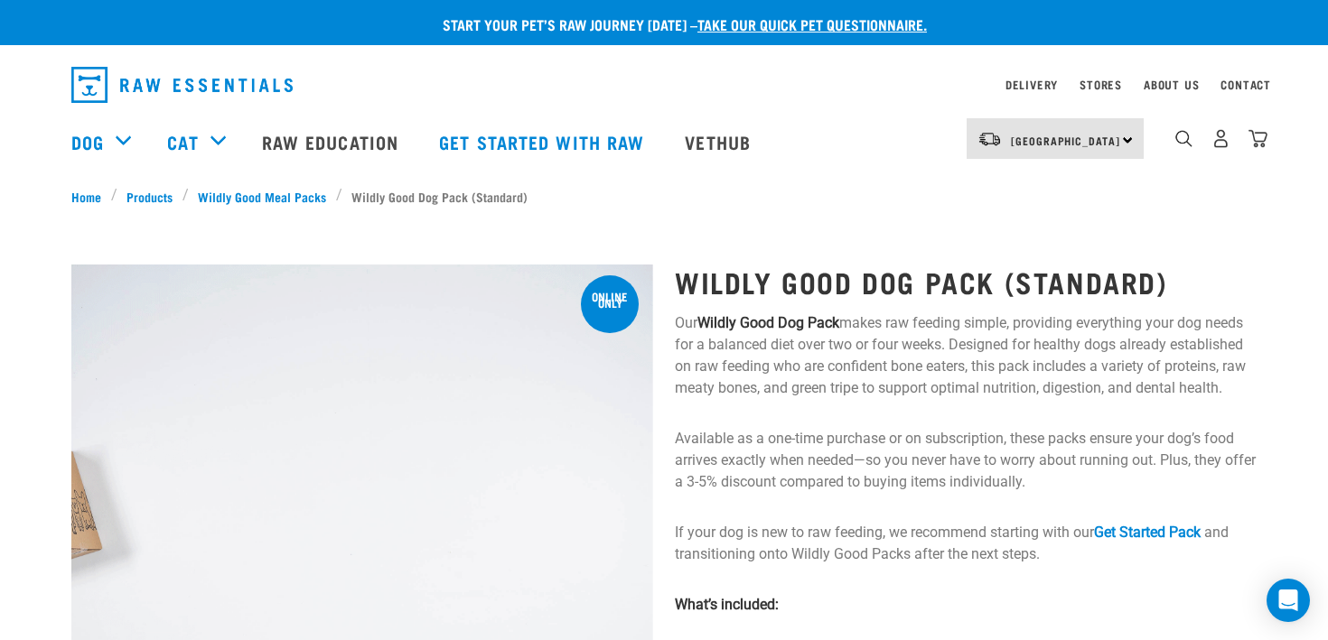
drag, startPoint x: 705, startPoint y: 268, endPoint x: 895, endPoint y: 288, distance: 191.6
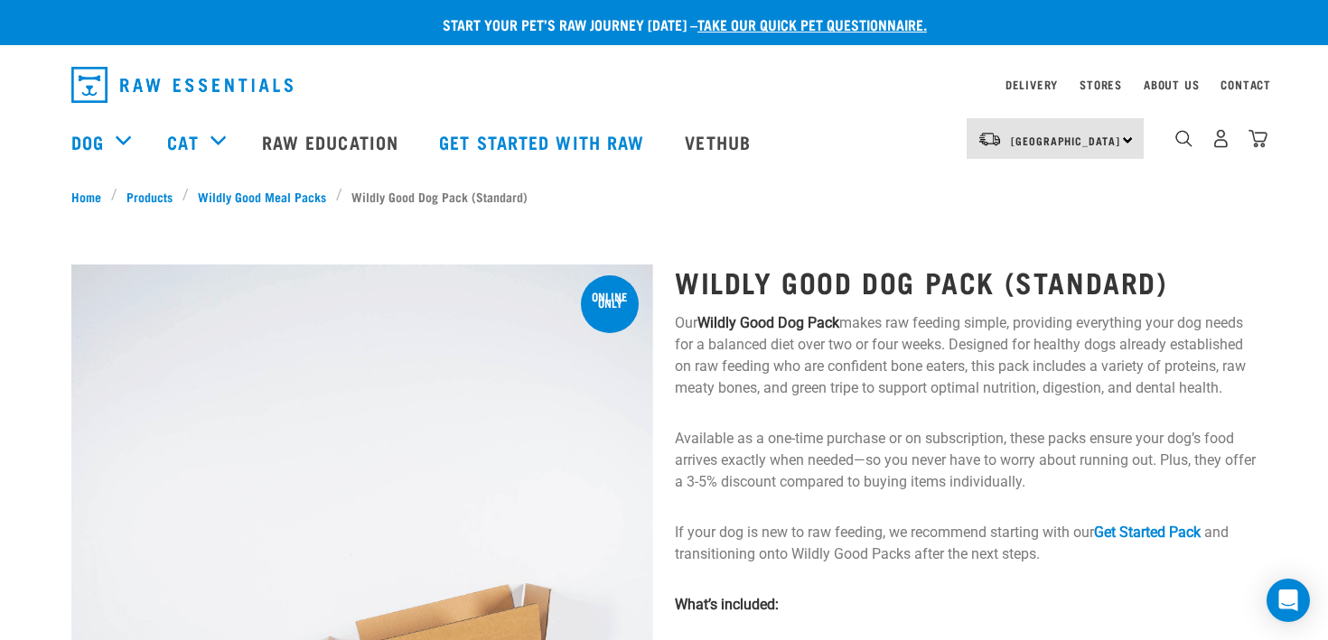
click at [895, 288] on h1 "Wildly Good Dog Pack (Standard)" at bounding box center [966, 282] width 582 height 33
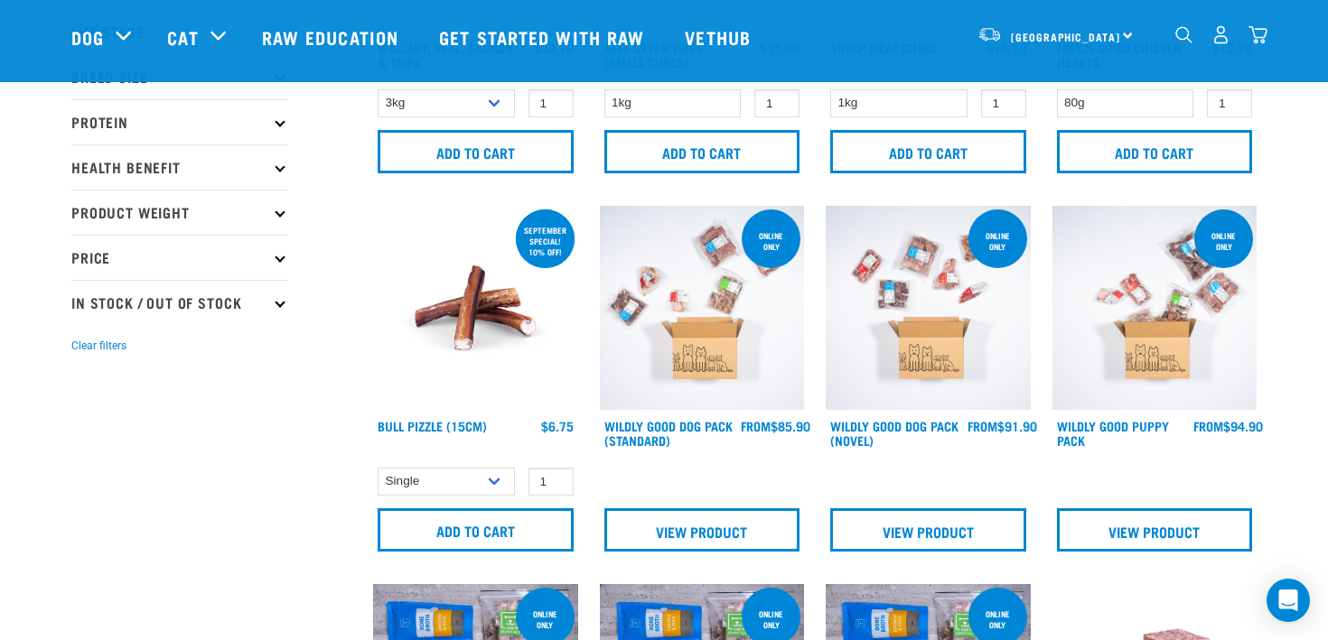
scroll to position [461, 0]
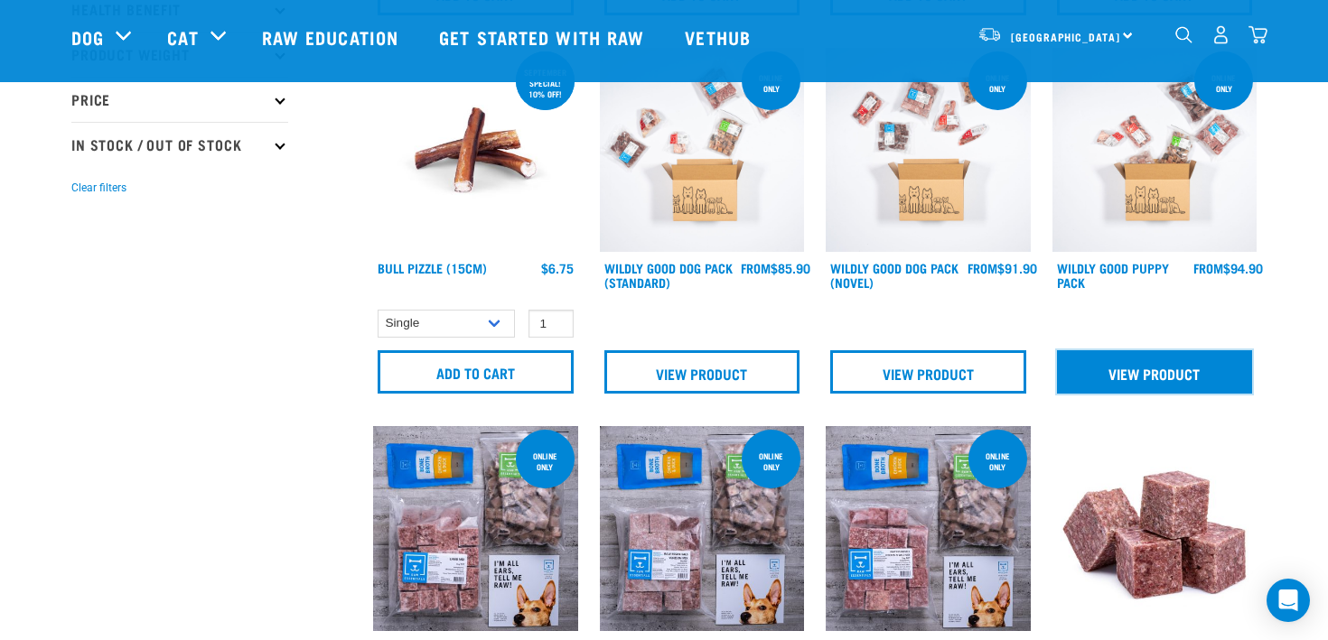
click at [1104, 357] on link "View Product" at bounding box center [1155, 372] width 196 height 43
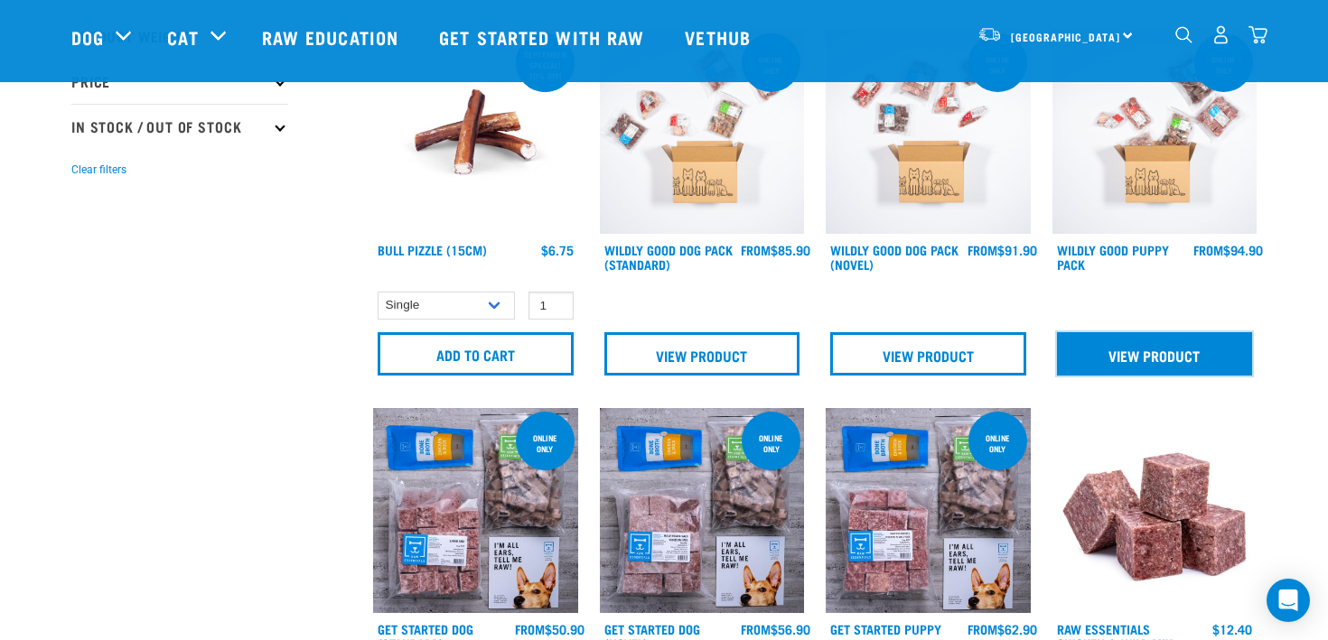
scroll to position [476, 0]
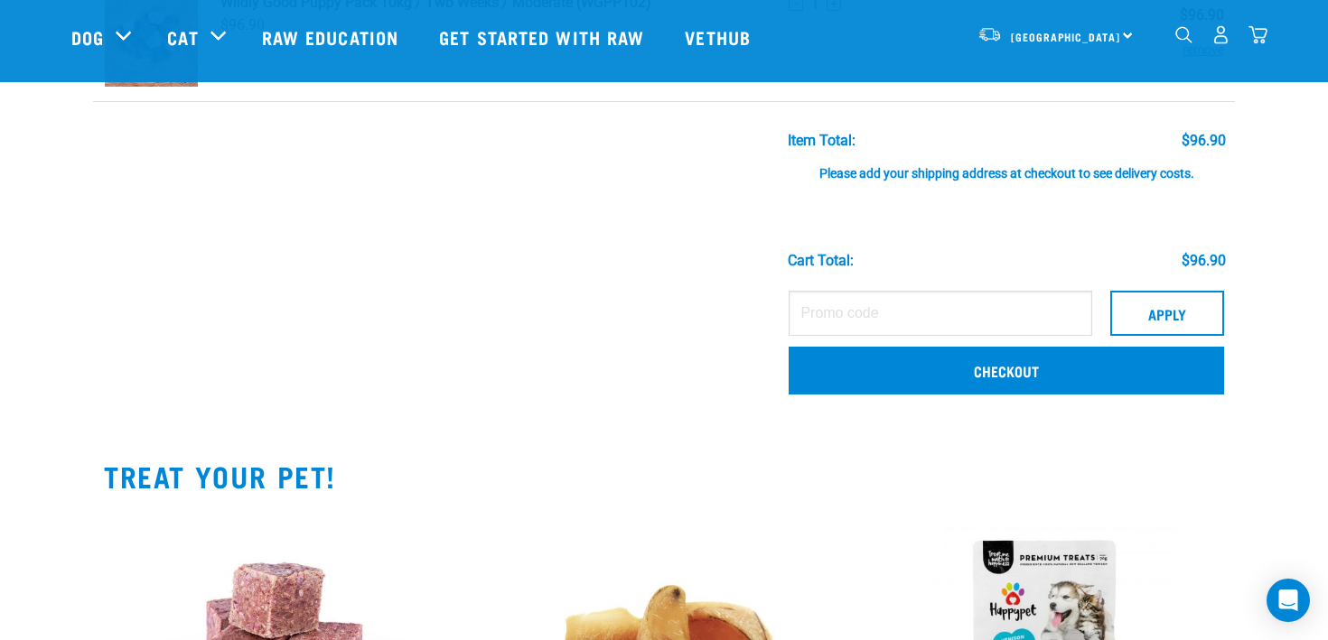
scroll to position [192, 0]
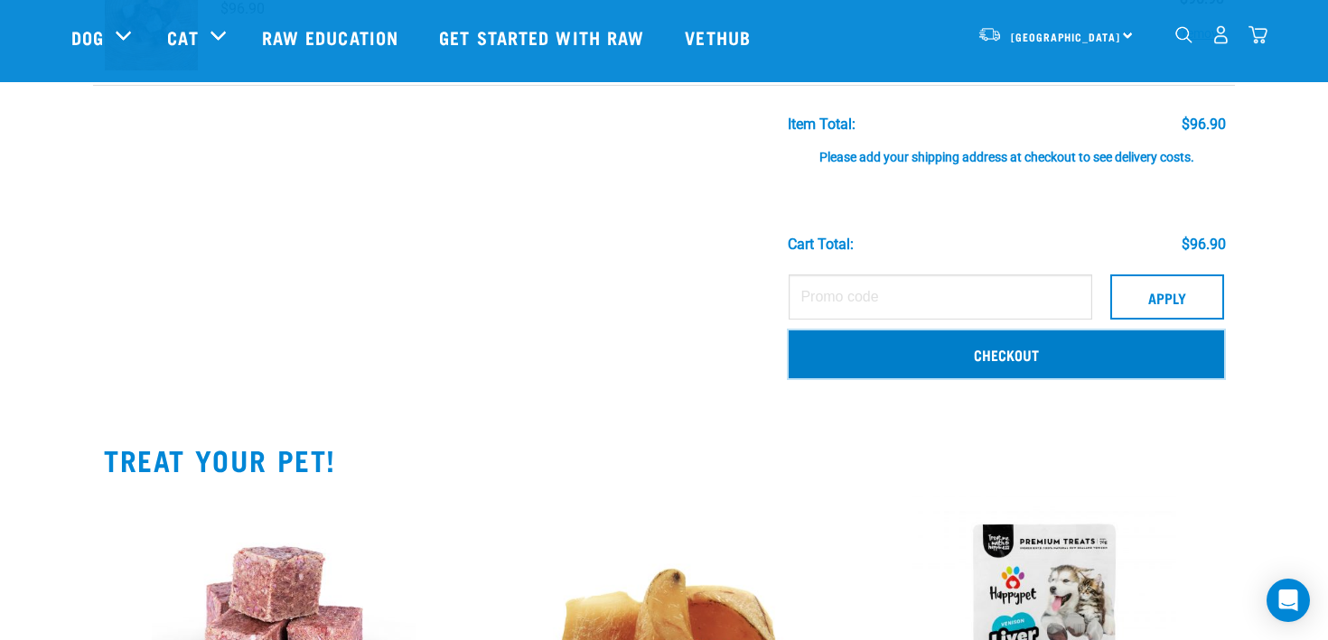
click at [1021, 365] on link "Checkout" at bounding box center [1006, 354] width 435 height 47
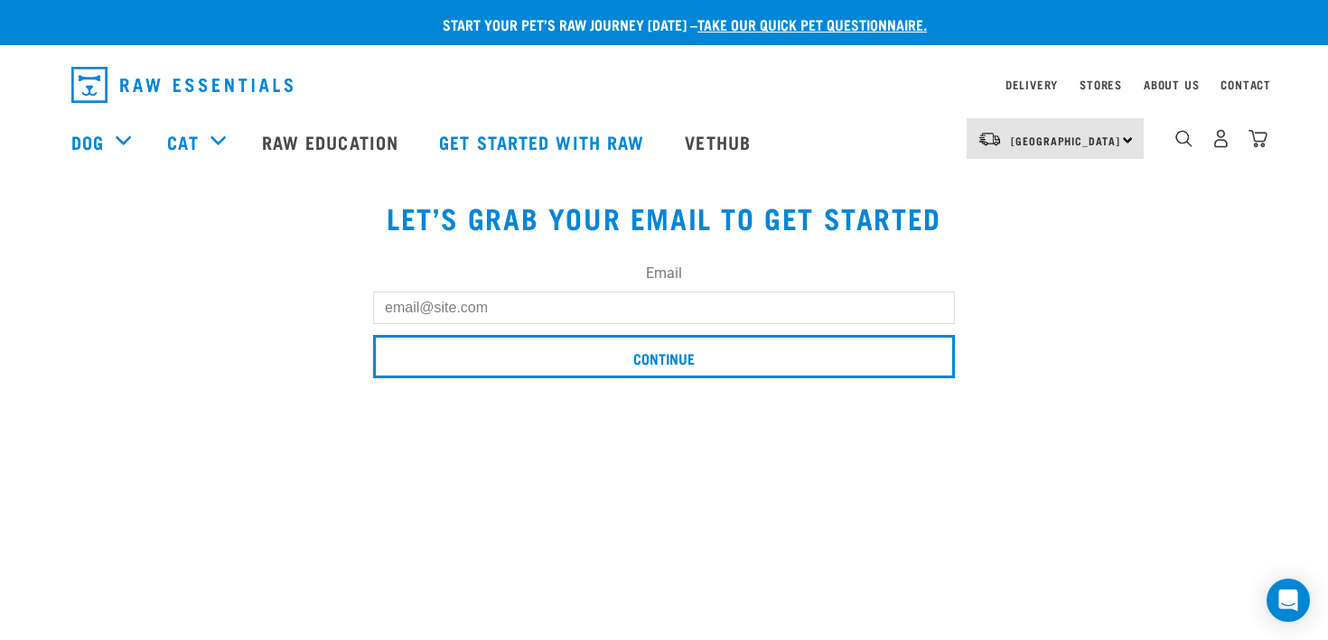
click at [773, 319] on input "Email" at bounding box center [664, 308] width 582 height 33
click at [804, 257] on div "Email Continue" at bounding box center [663, 314] width 603 height 152
click at [771, 322] on input "Email" at bounding box center [664, 308] width 582 height 33
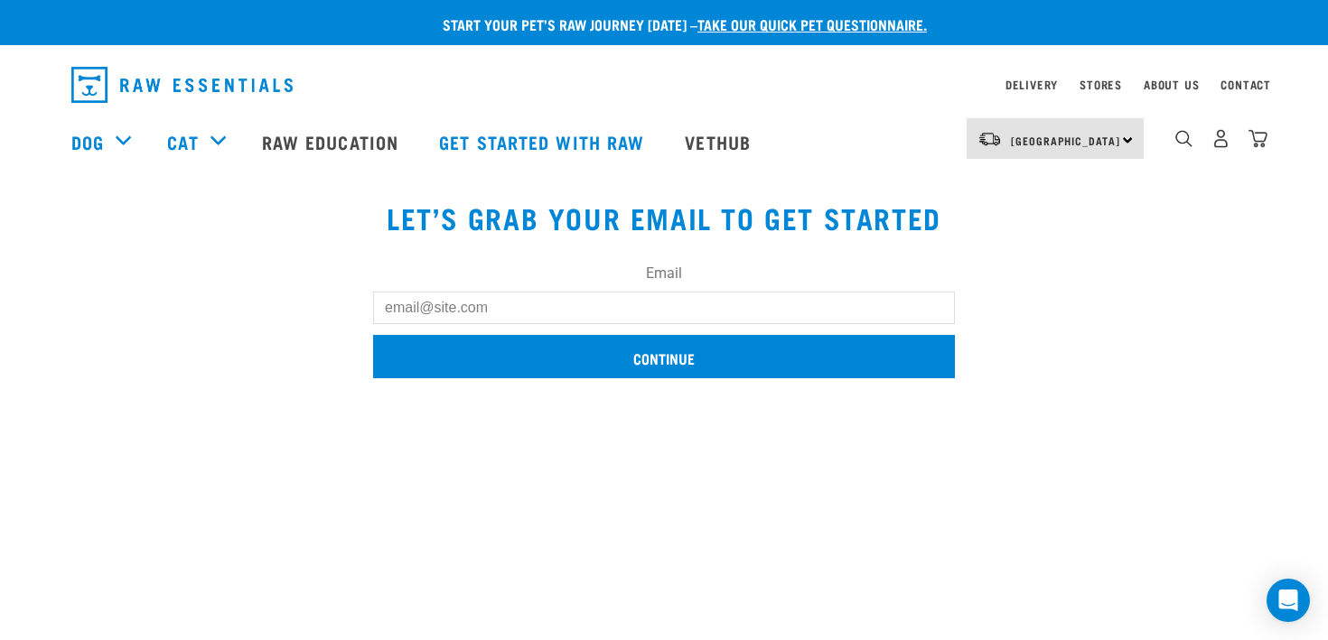
type input "[EMAIL_ADDRESS][DOMAIN_NAME]"
click at [669, 351] on input "Continue" at bounding box center [664, 356] width 582 height 43
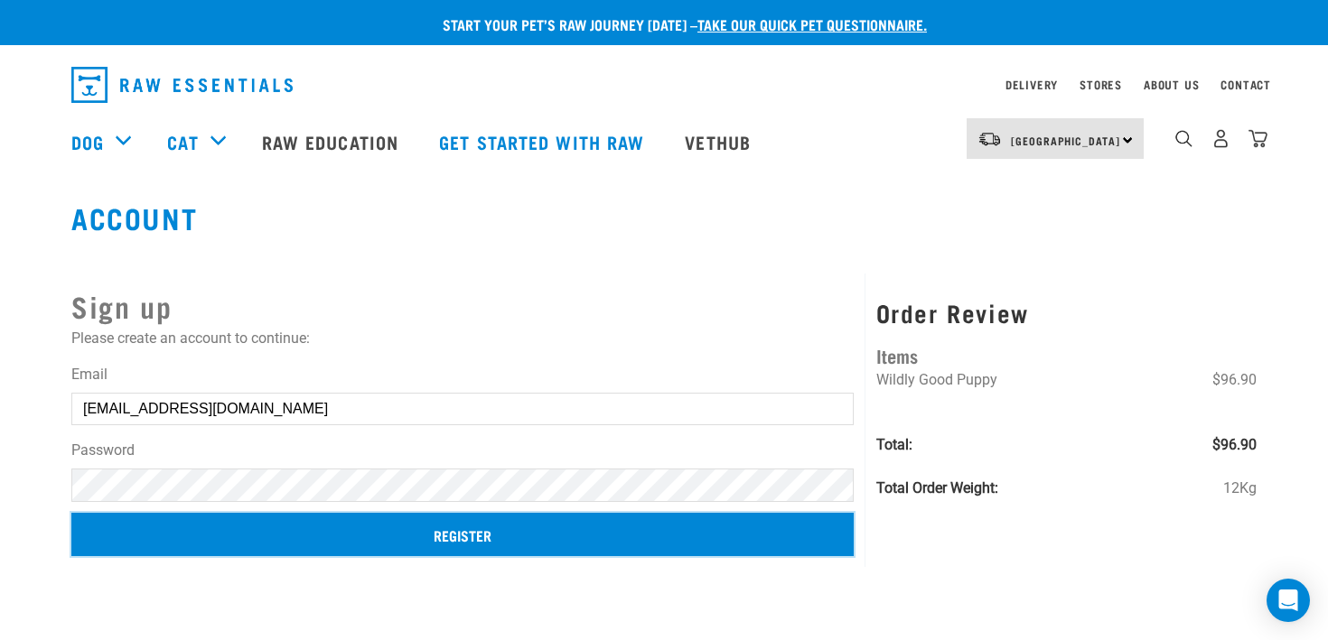
click at [372, 533] on input "Register" at bounding box center [462, 534] width 782 height 43
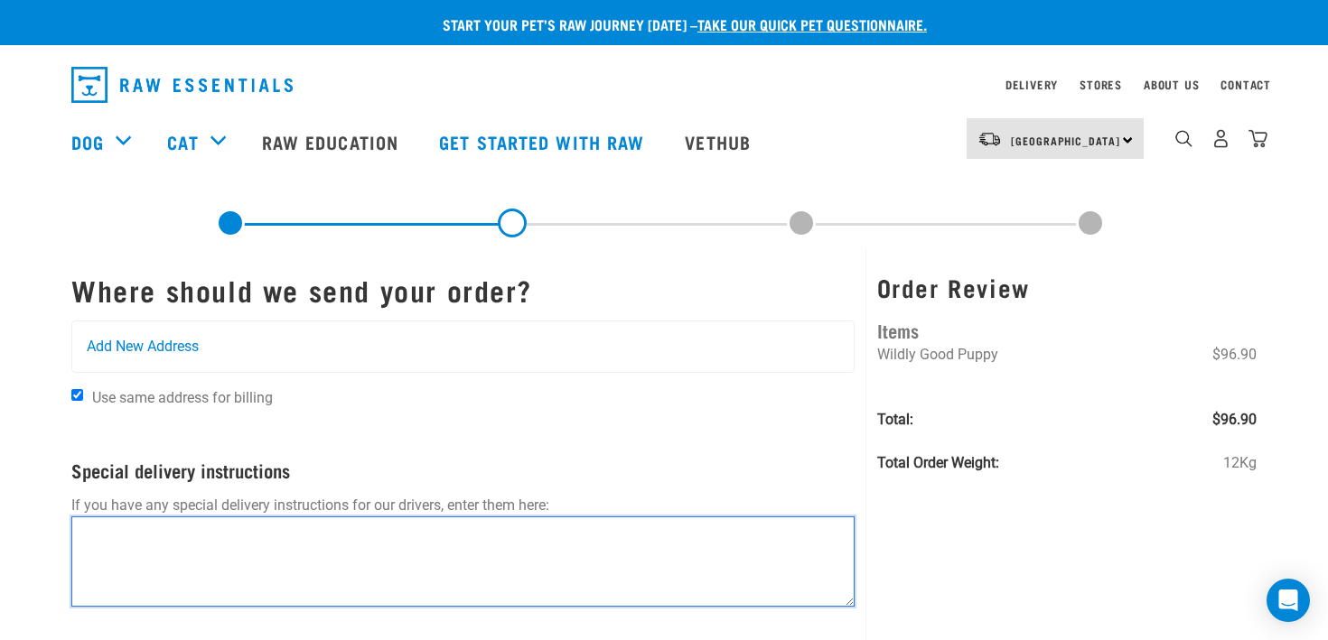
click at [358, 563] on textarea at bounding box center [462, 562] width 783 height 90
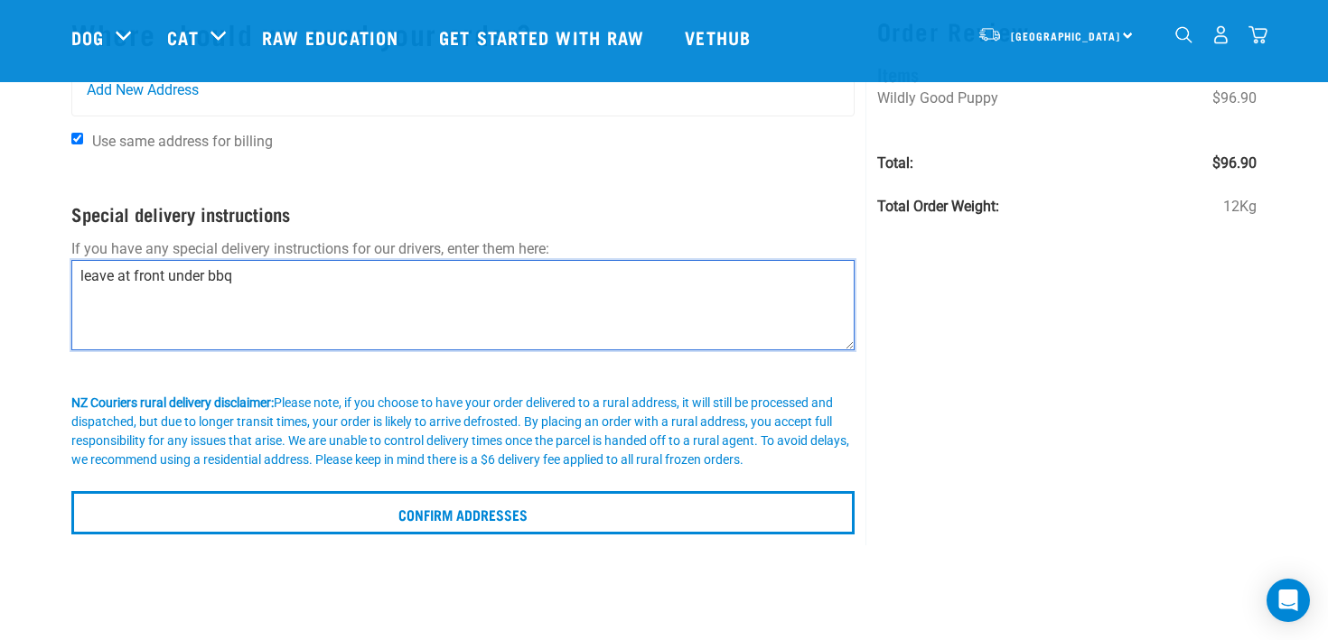
scroll to position [130, 0]
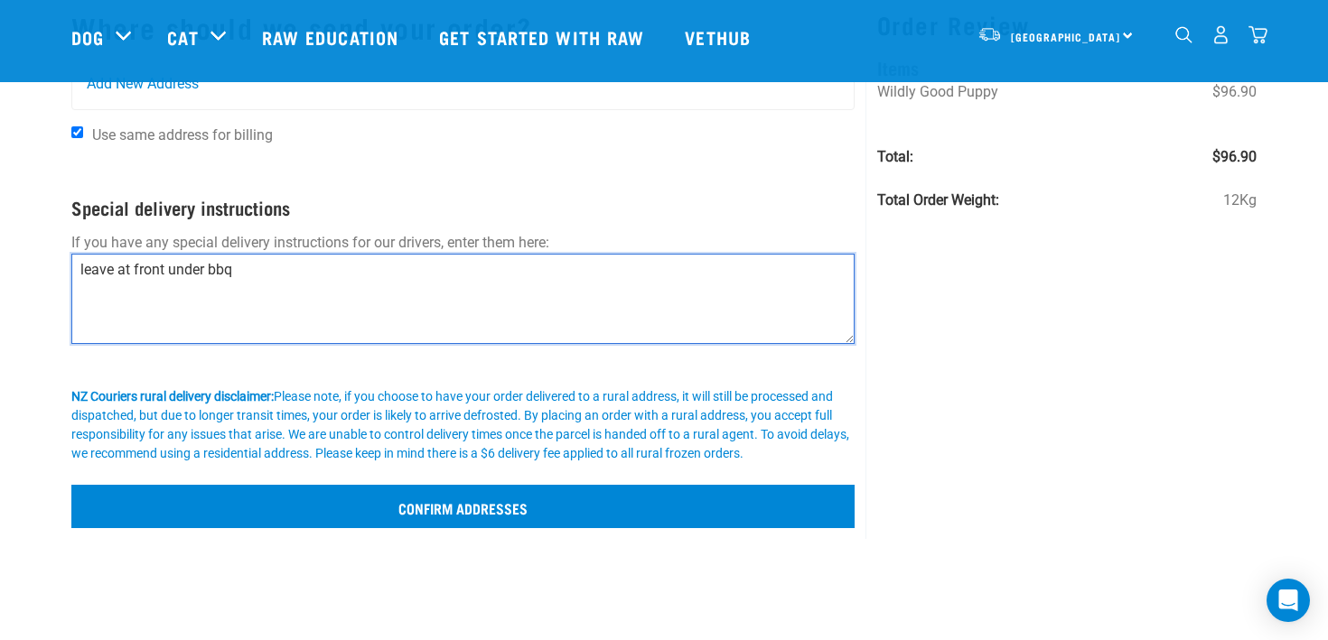
type textarea "leave at front under bbq"
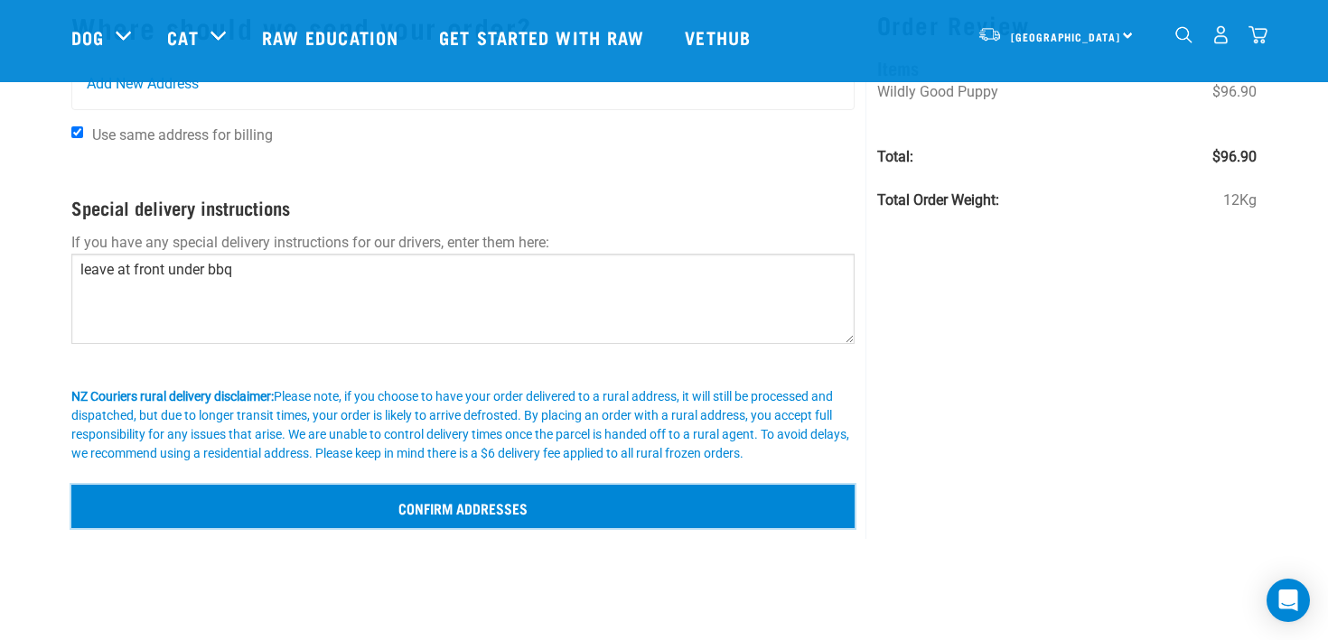
click at [321, 510] on input "Confirm addresses" at bounding box center [462, 506] width 783 height 43
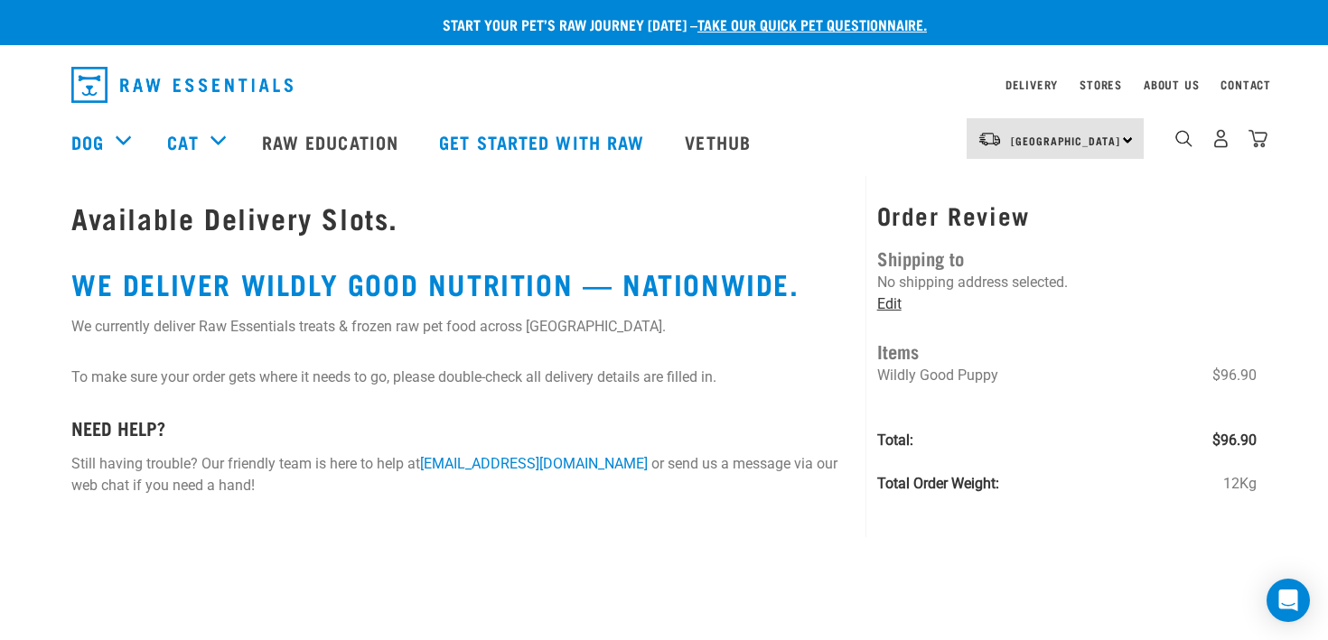
click at [883, 304] on link "Edit" at bounding box center [889, 303] width 24 height 17
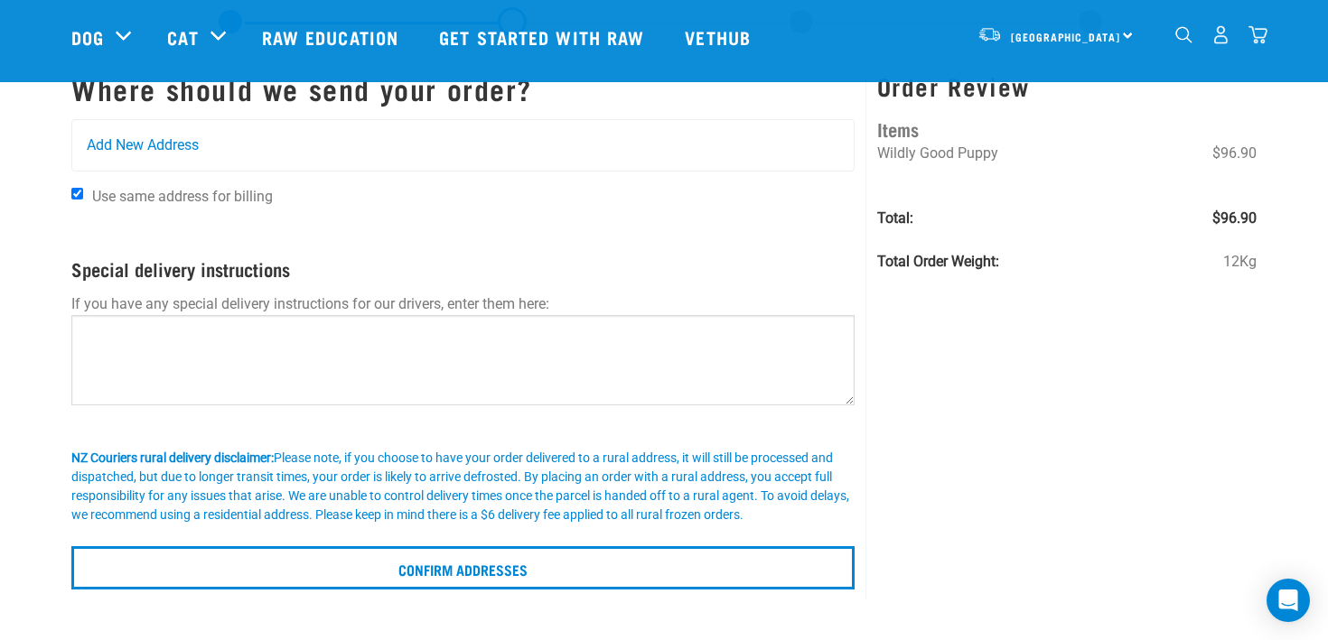
scroll to position [61, 0]
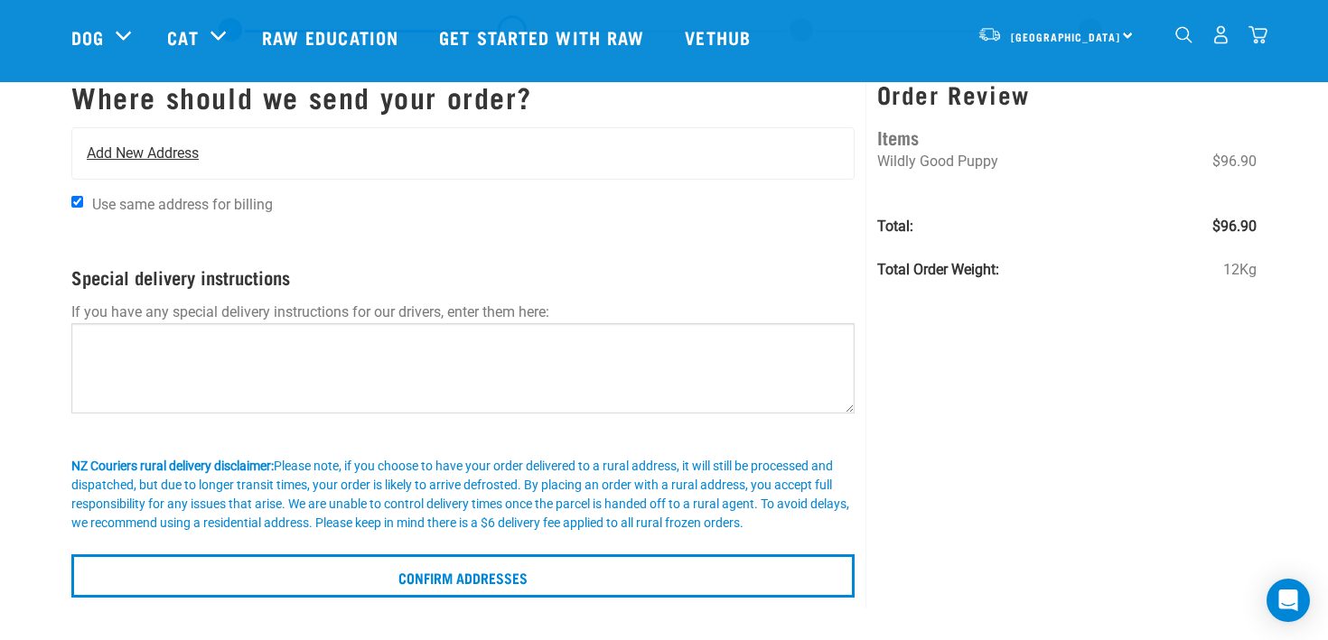
click at [110, 137] on div "Add New Address" at bounding box center [462, 153] width 781 height 51
click at [138, 149] on span "Add New Address" at bounding box center [143, 154] width 112 height 22
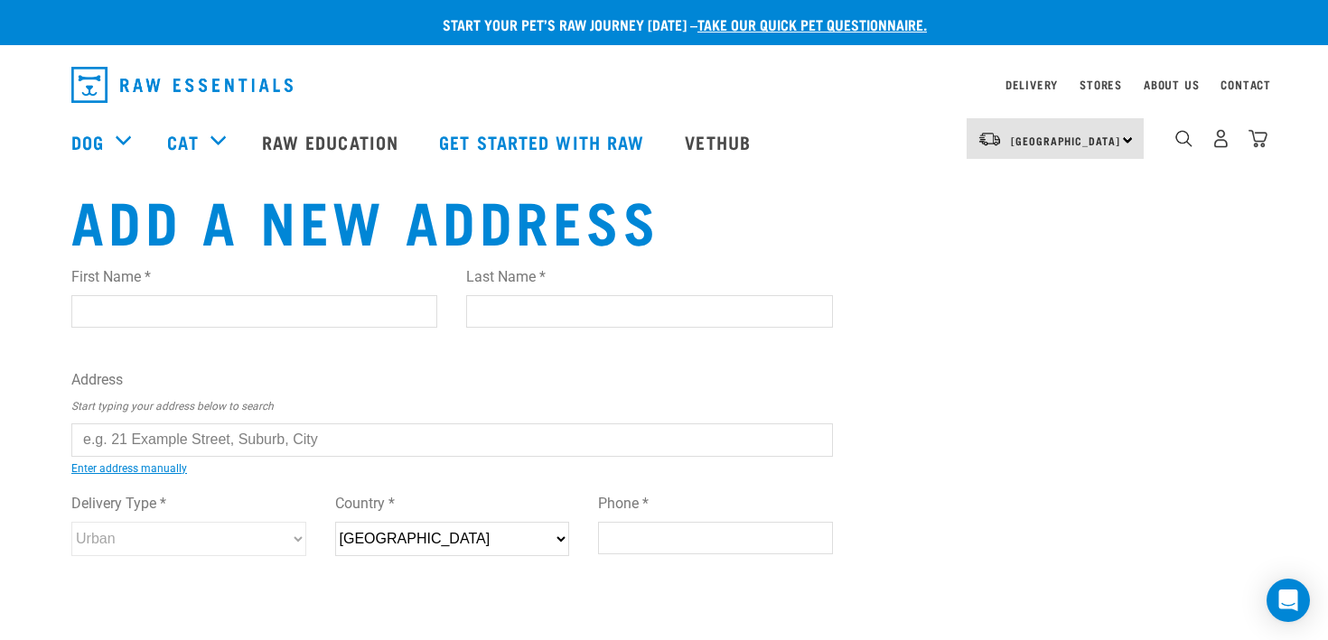
click at [115, 311] on input "First Name *" at bounding box center [254, 311] width 366 height 33
type input "[PERSON_NAME]"
type input "Vaillancourt"
type input "[STREET_ADDRESS]"
type input "Whitianga"
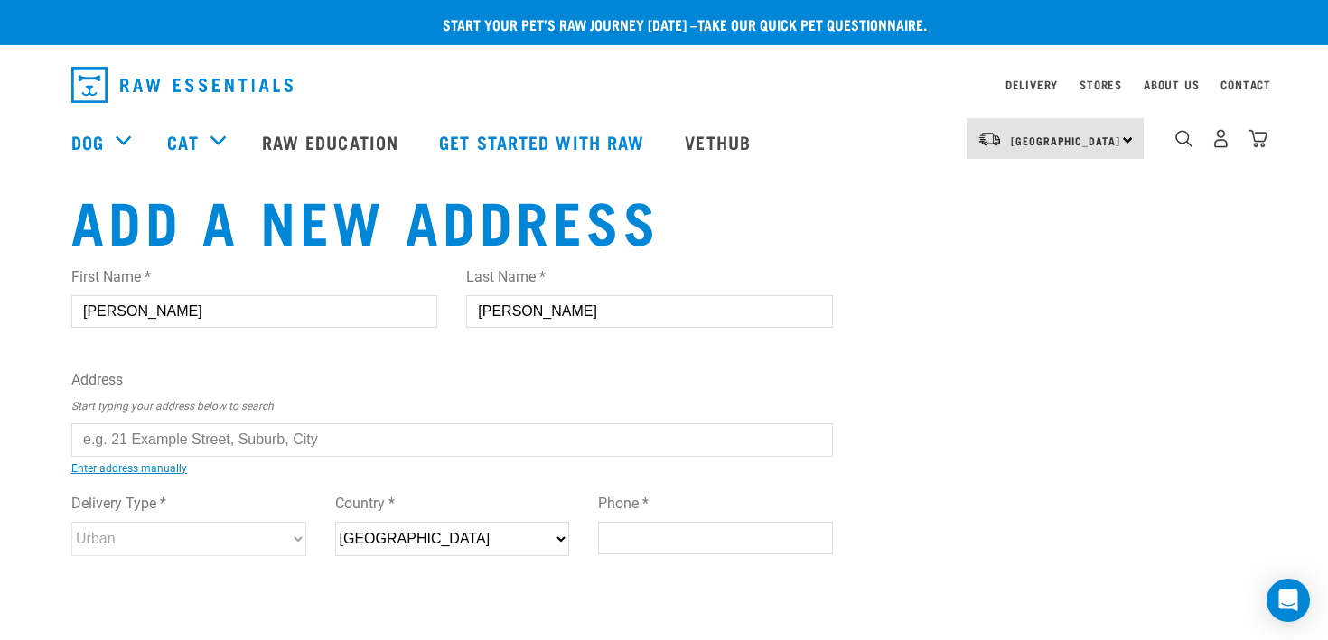
type input "3591"
type input "02904309807"
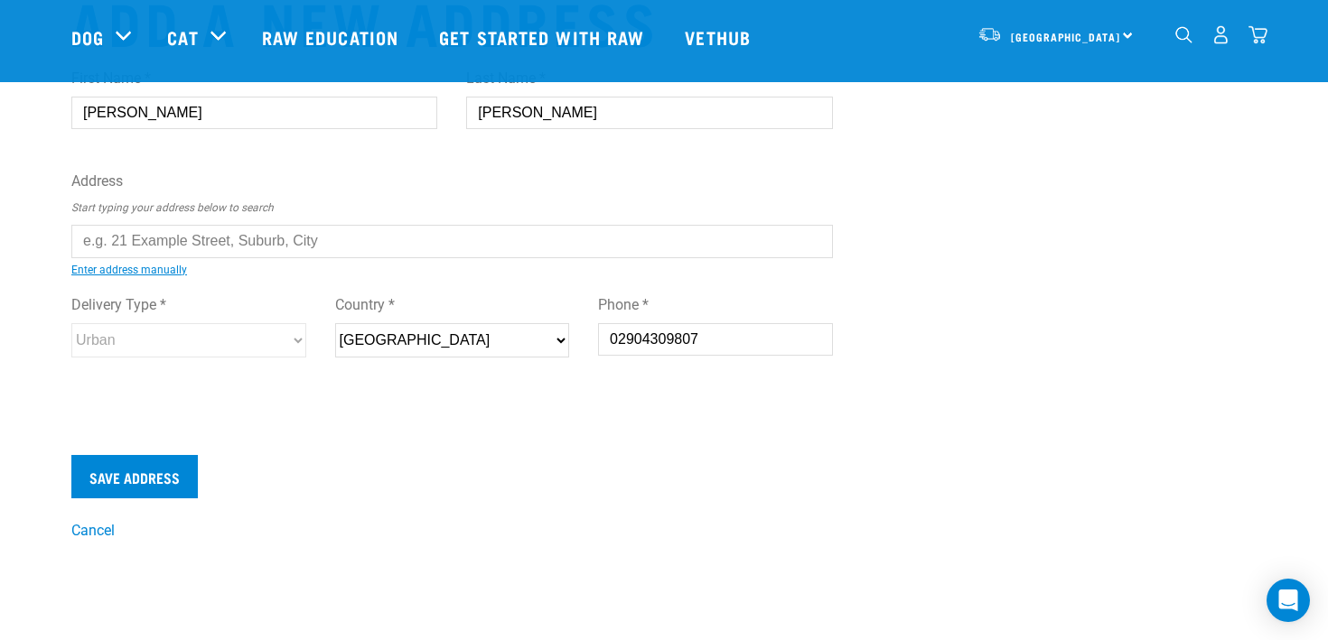
scroll to position [68, 0]
click at [200, 235] on input "text" at bounding box center [452, 239] width 762 height 33
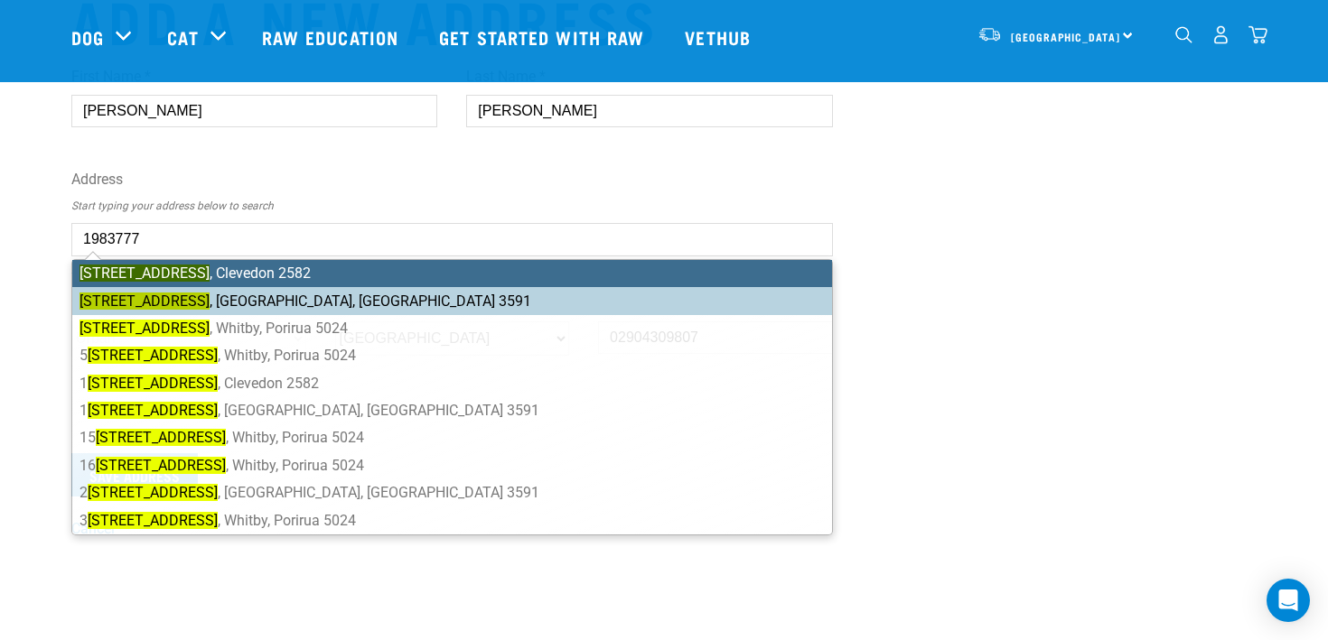
click at [185, 292] on ul "5 Navigation Drive , Clevedon 2582 5 Navigation Drive , Cooks Beach, Whitianga …" at bounding box center [452, 397] width 762 height 276
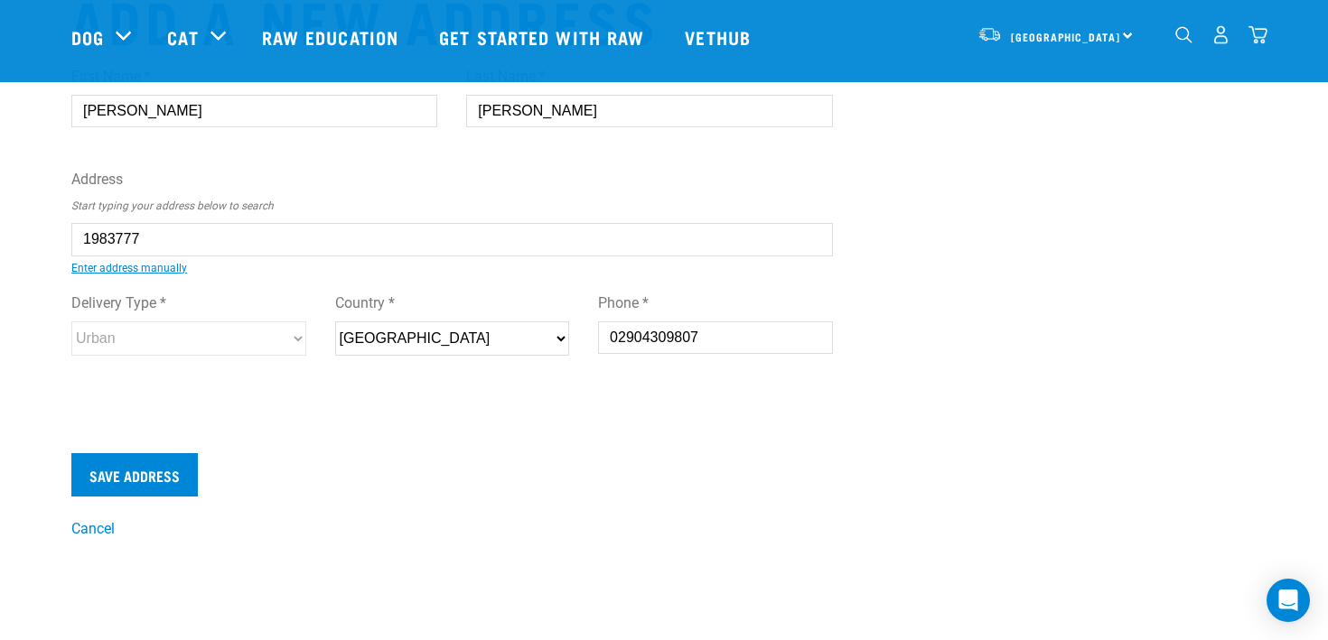
type input "5 Navigation Drive, Cooks Beach, Whitianga 3591"
type input "Cooks Beach"
type input "Waikato"
select select "WKO"
select select "Rural"
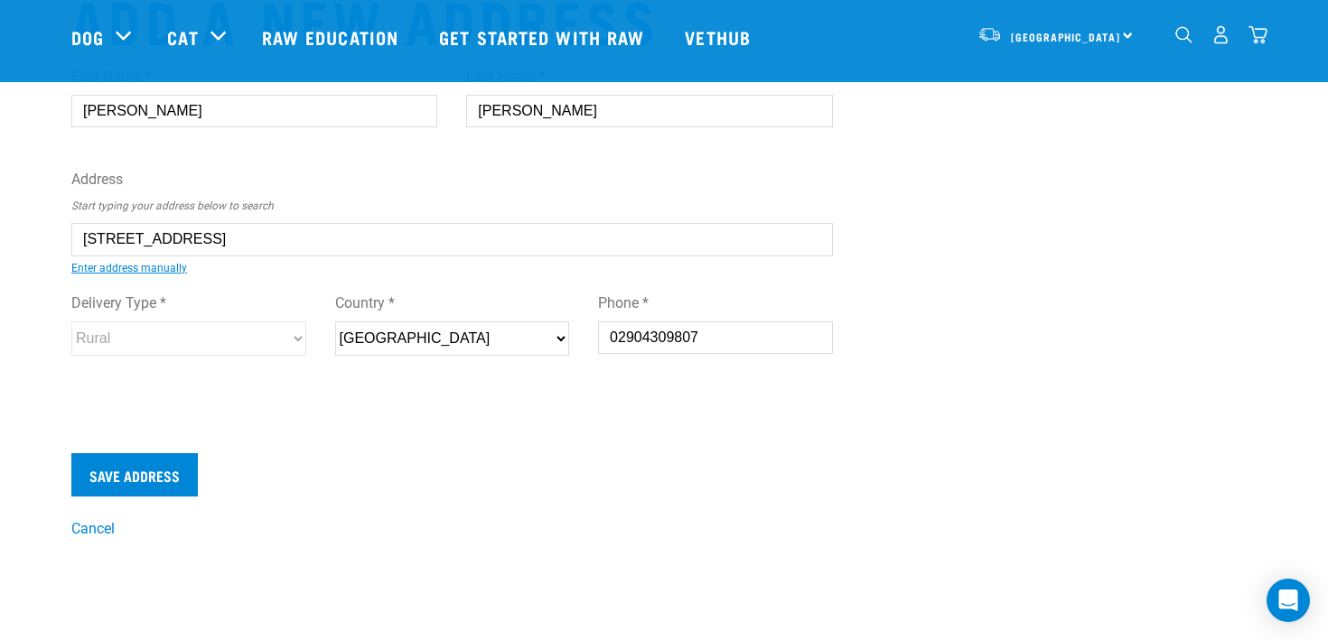
type input "5 Navigation Drive, Cooks Beach, Whitianga 3591"
click at [144, 478] on input "Save Address" at bounding box center [134, 474] width 126 height 43
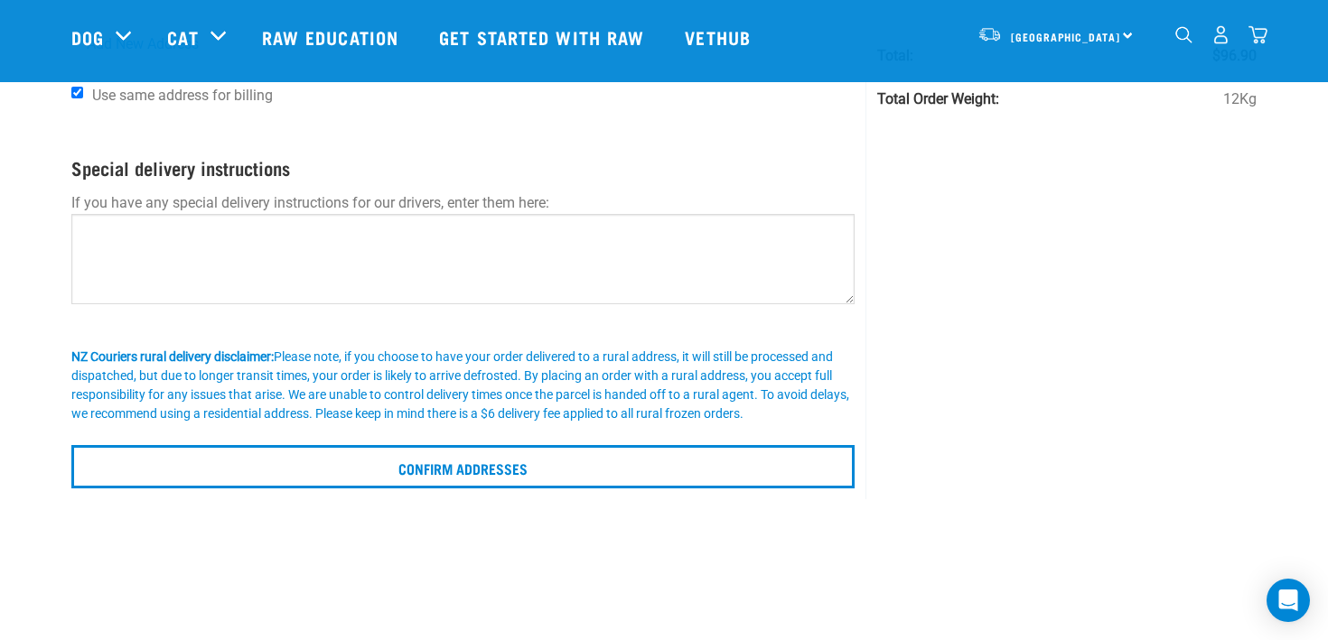
scroll to position [232, 0]
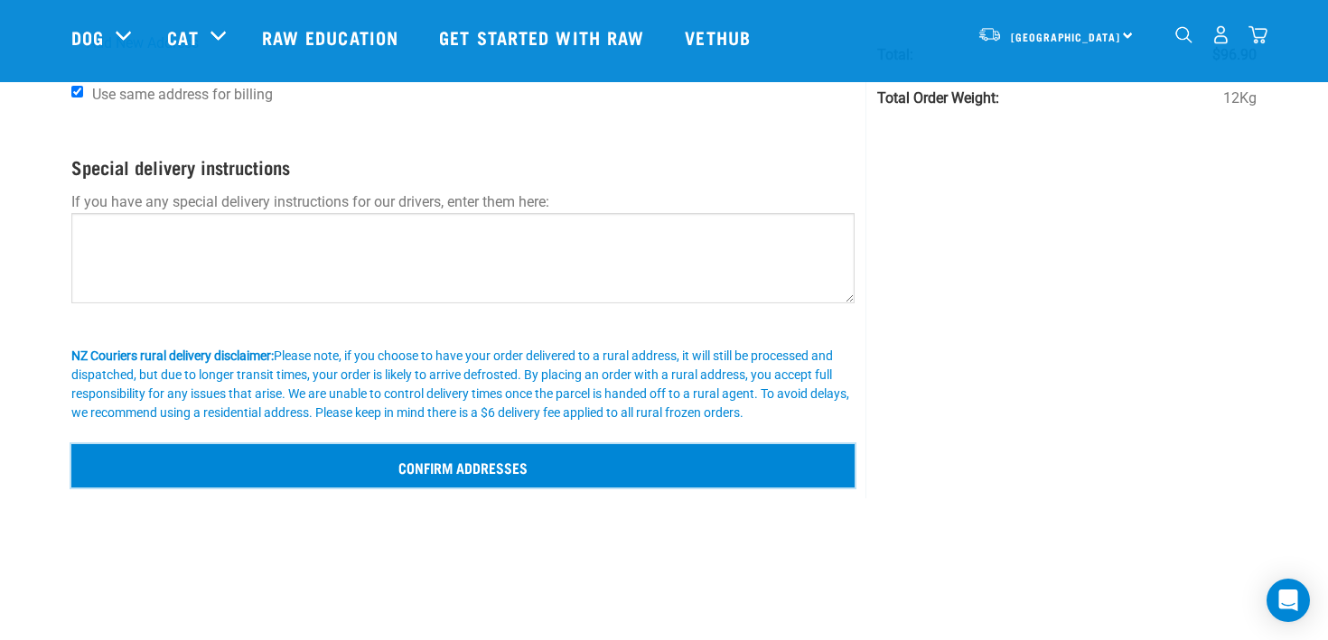
click at [247, 468] on input "Confirm addresses" at bounding box center [462, 465] width 783 height 43
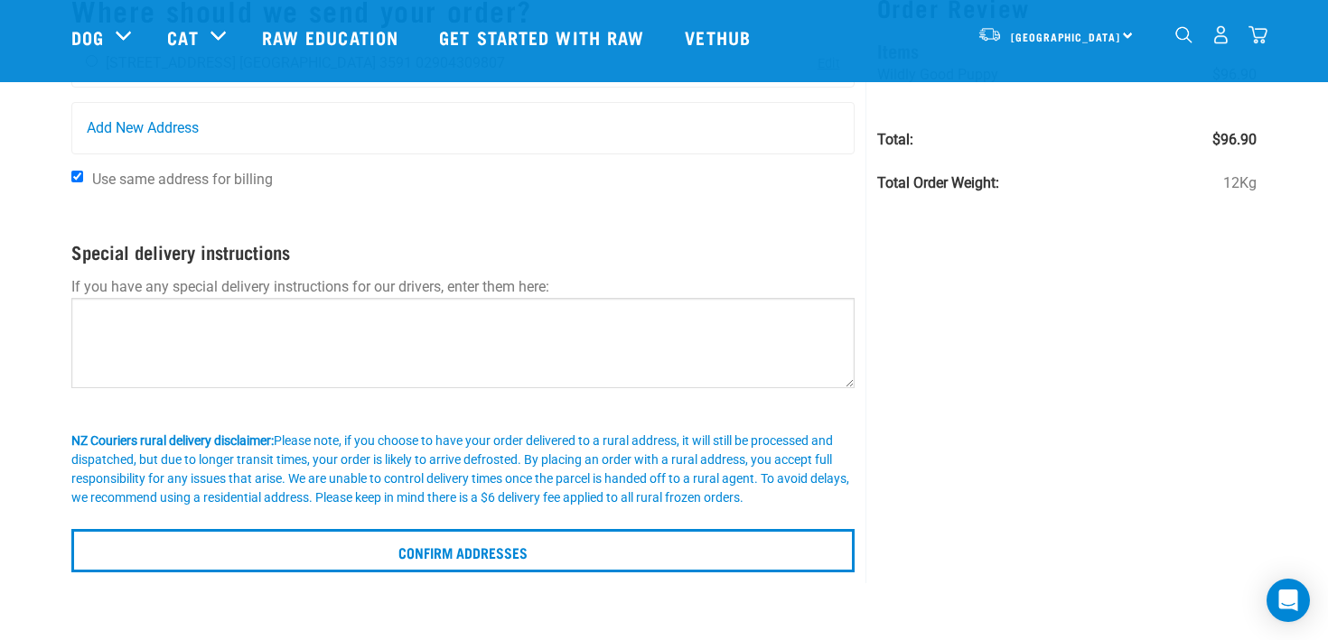
scroll to position [30, 0]
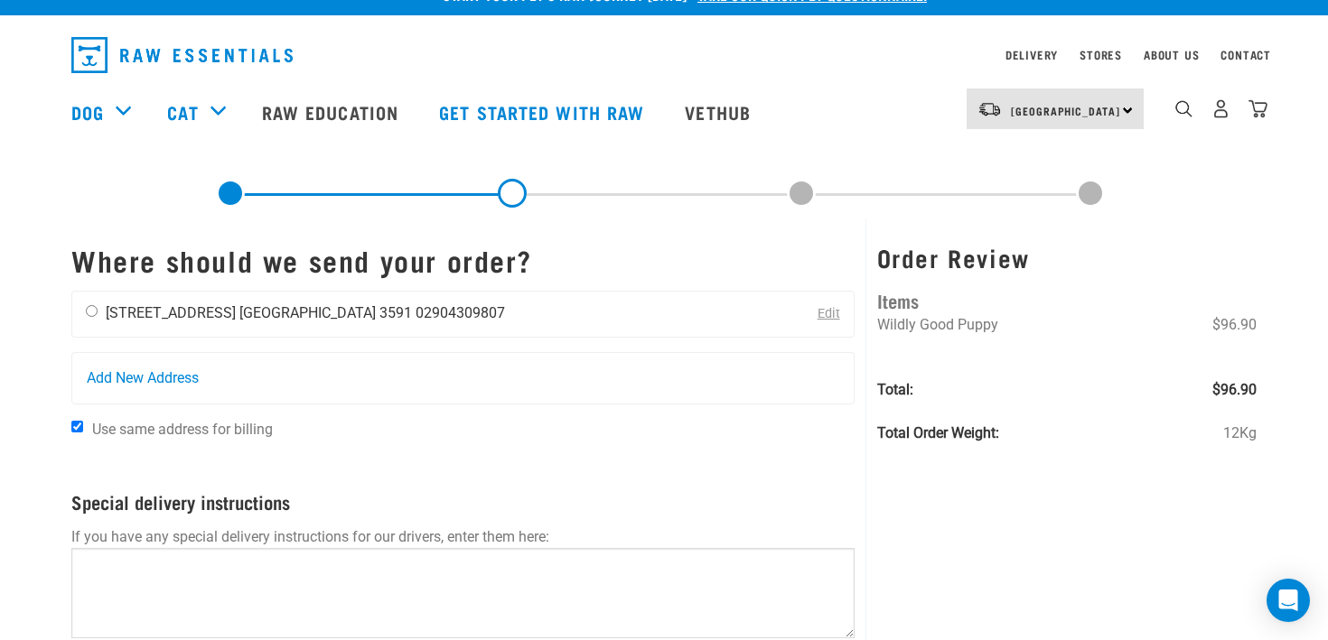
click at [89, 318] on div "[PERSON_NAME] [STREET_ADDRESS] [GEOGRAPHIC_DATA] 3591 02904309807" at bounding box center [295, 314] width 446 height 45
click at [93, 311] on input "radio" at bounding box center [92, 311] width 12 height 12
radio input "true"
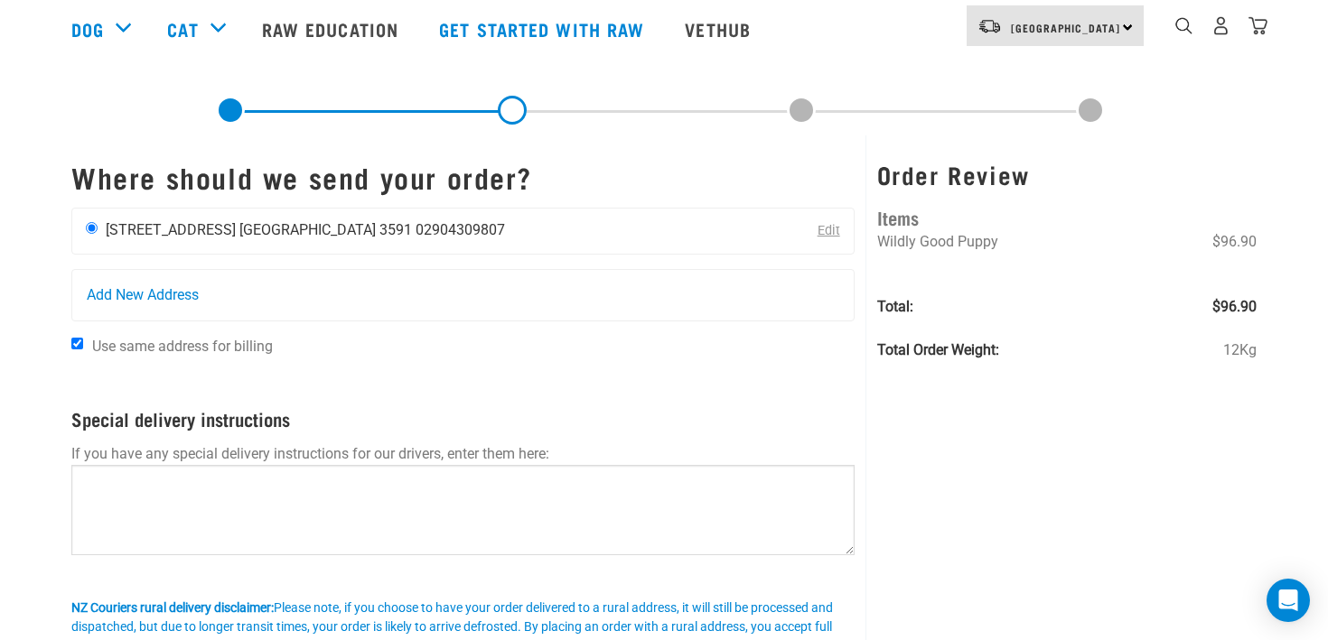
scroll to position [145, 0]
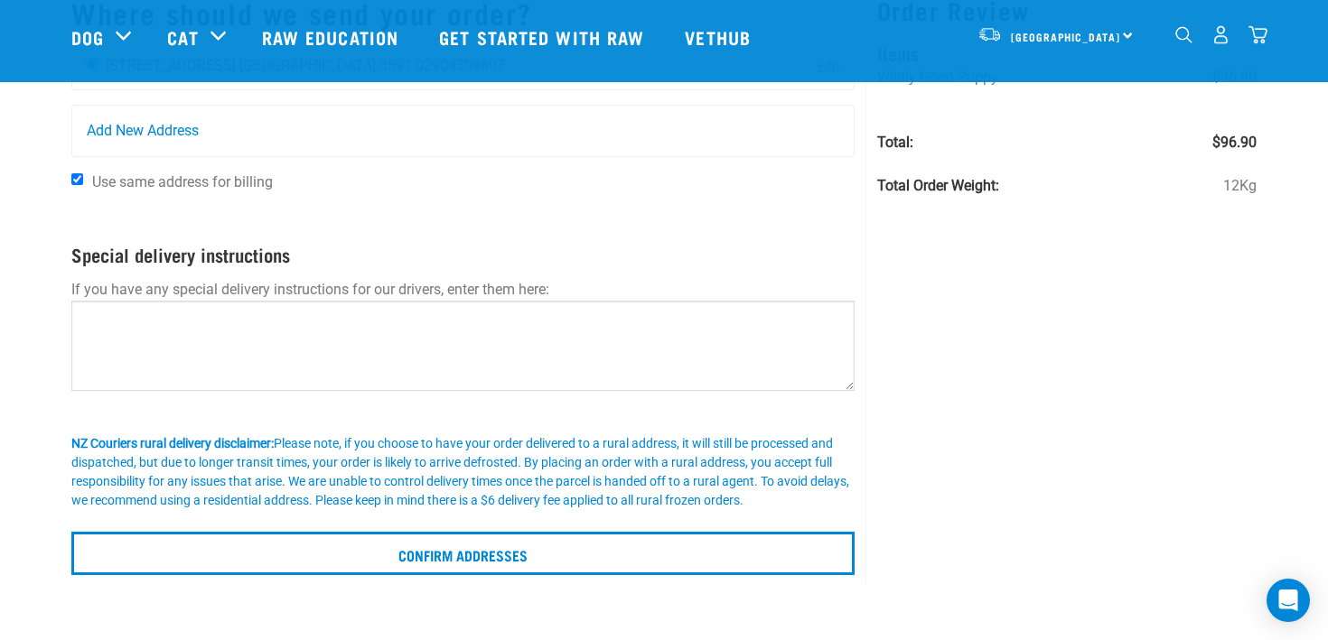
click at [228, 528] on p at bounding box center [462, 521] width 783 height 22
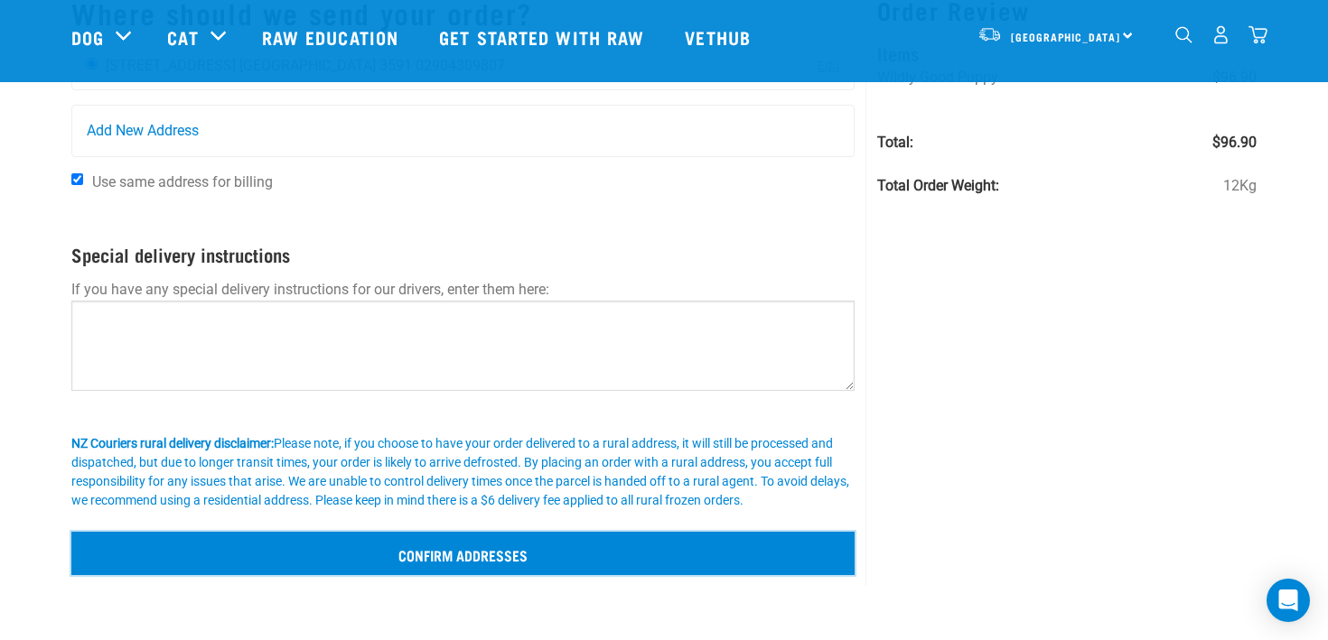
click at [228, 546] on input "Confirm addresses" at bounding box center [462, 553] width 783 height 43
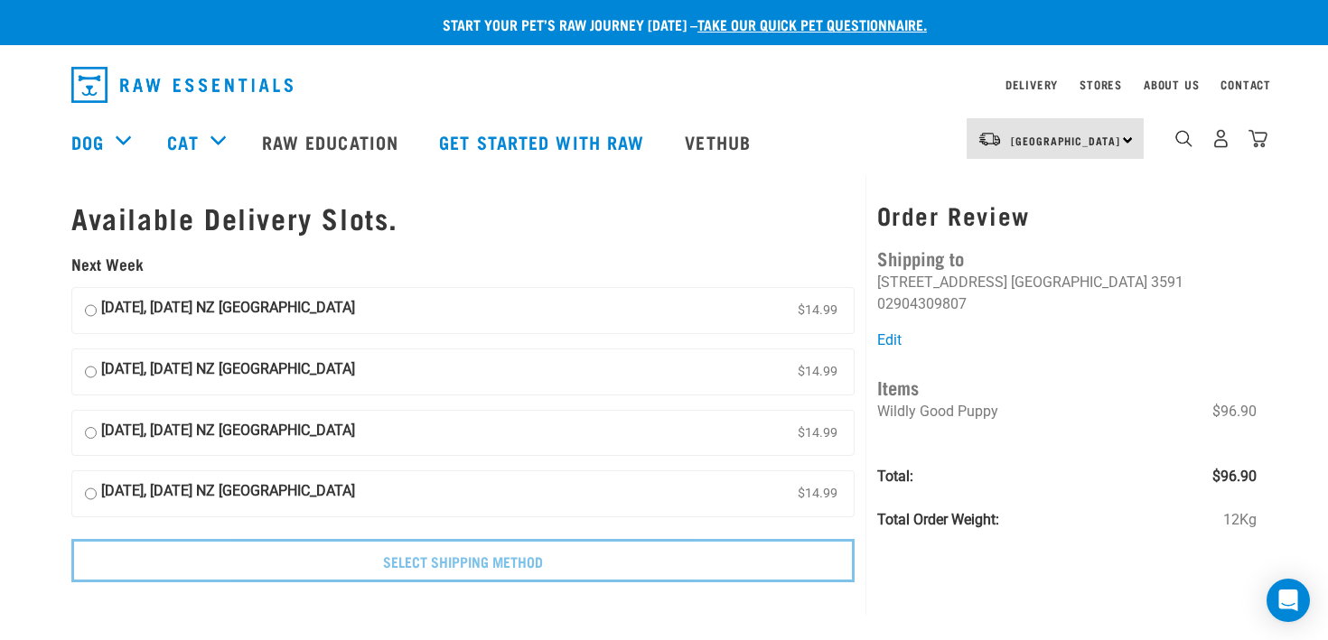
click at [89, 311] on input "[DATE], [DATE] NZ [GEOGRAPHIC_DATA] $14.99" at bounding box center [91, 310] width 12 height 27
radio input "true"
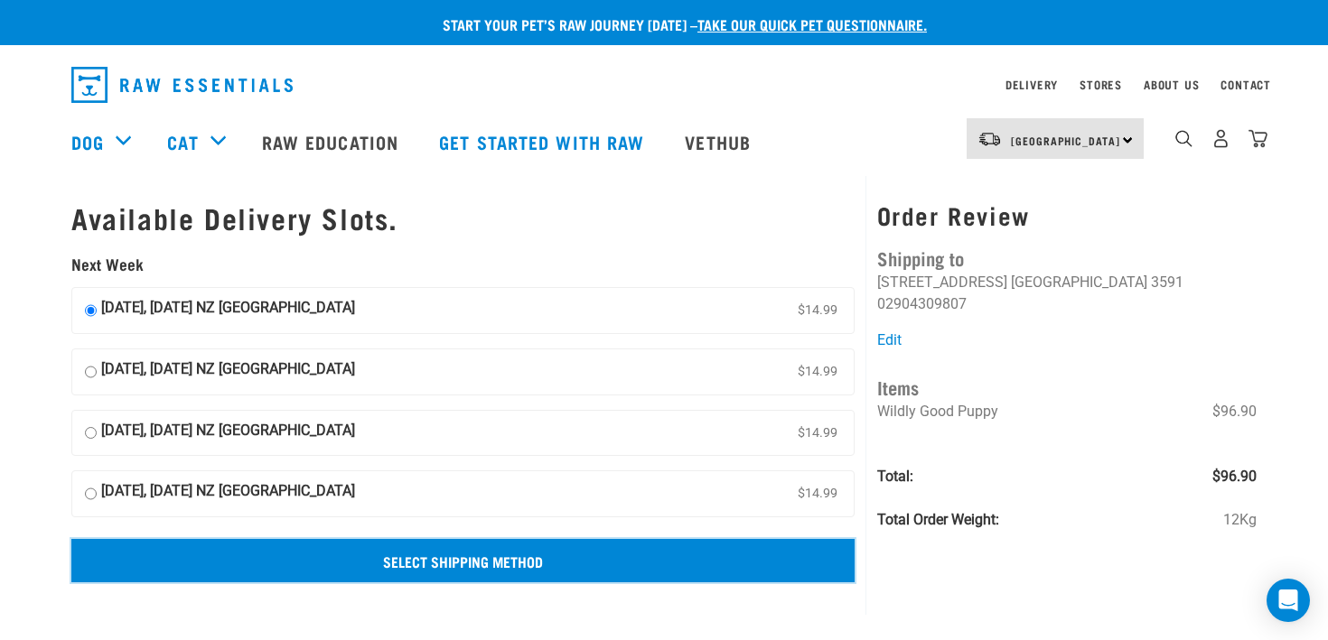
click at [238, 567] on input "Select Shipping Method" at bounding box center [462, 560] width 783 height 43
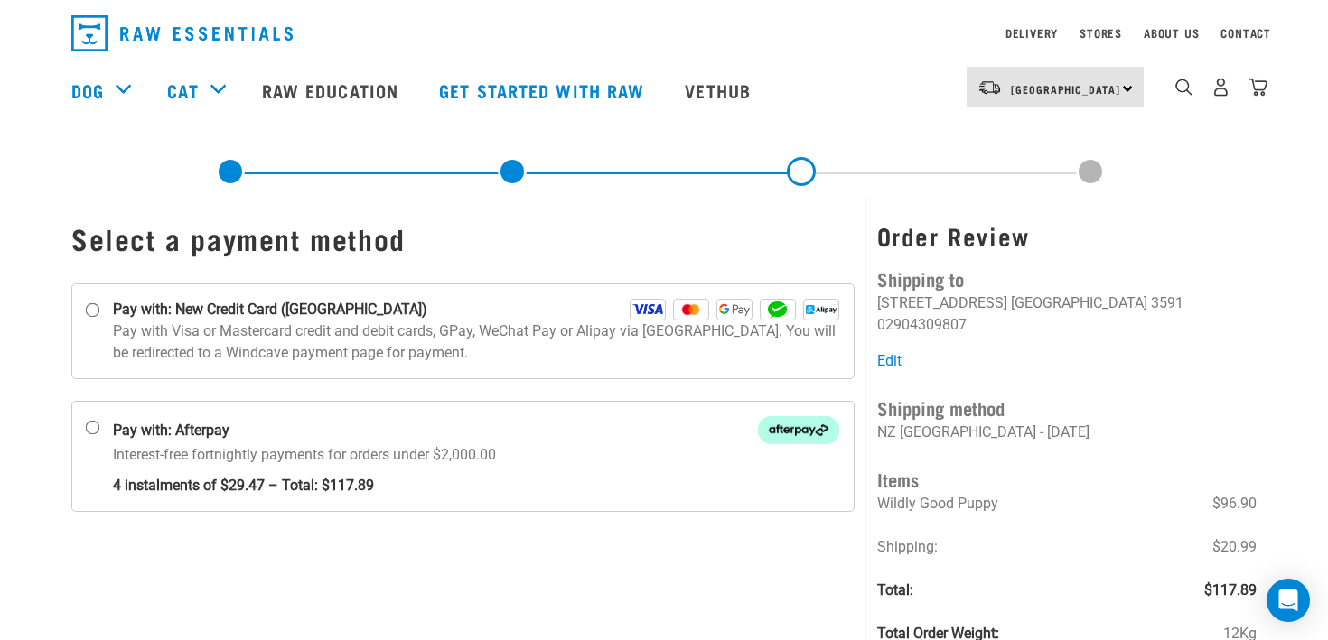
scroll to position [54, 0]
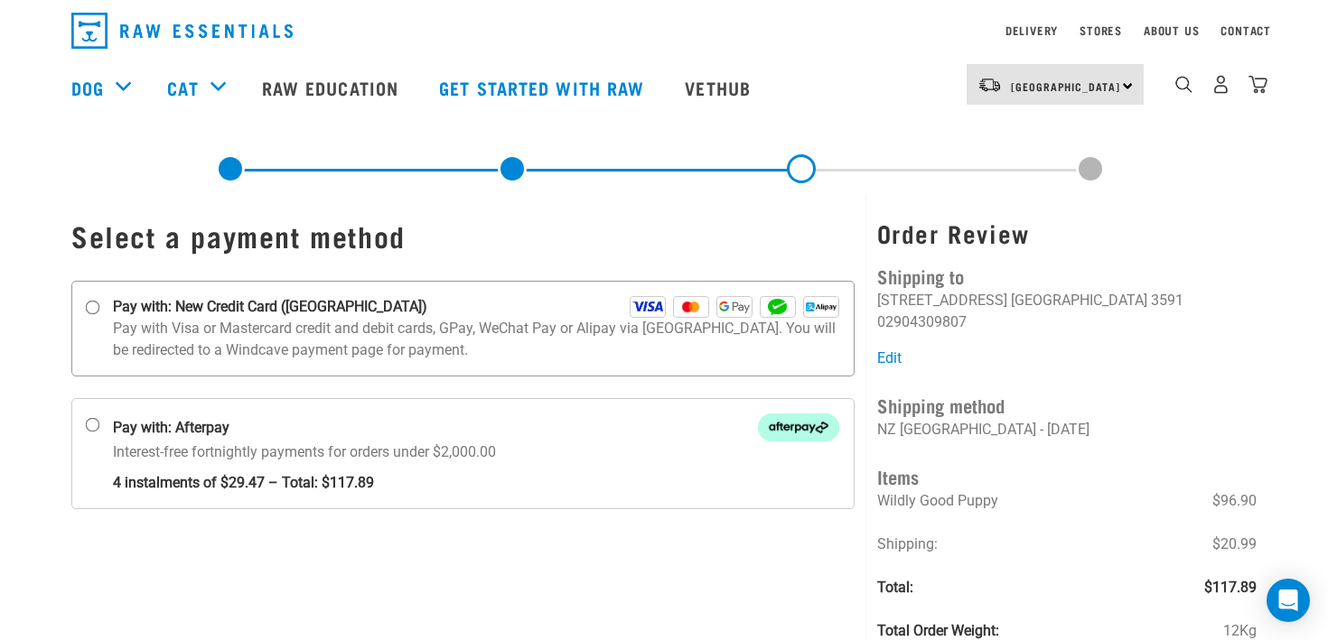
click at [210, 364] on label "Pay with: New Credit Card ([GEOGRAPHIC_DATA])" at bounding box center [462, 329] width 783 height 96
click at [100, 315] on input "Pay with: New Credit Card (Windcave)" at bounding box center [93, 308] width 14 height 14
radio input "true"
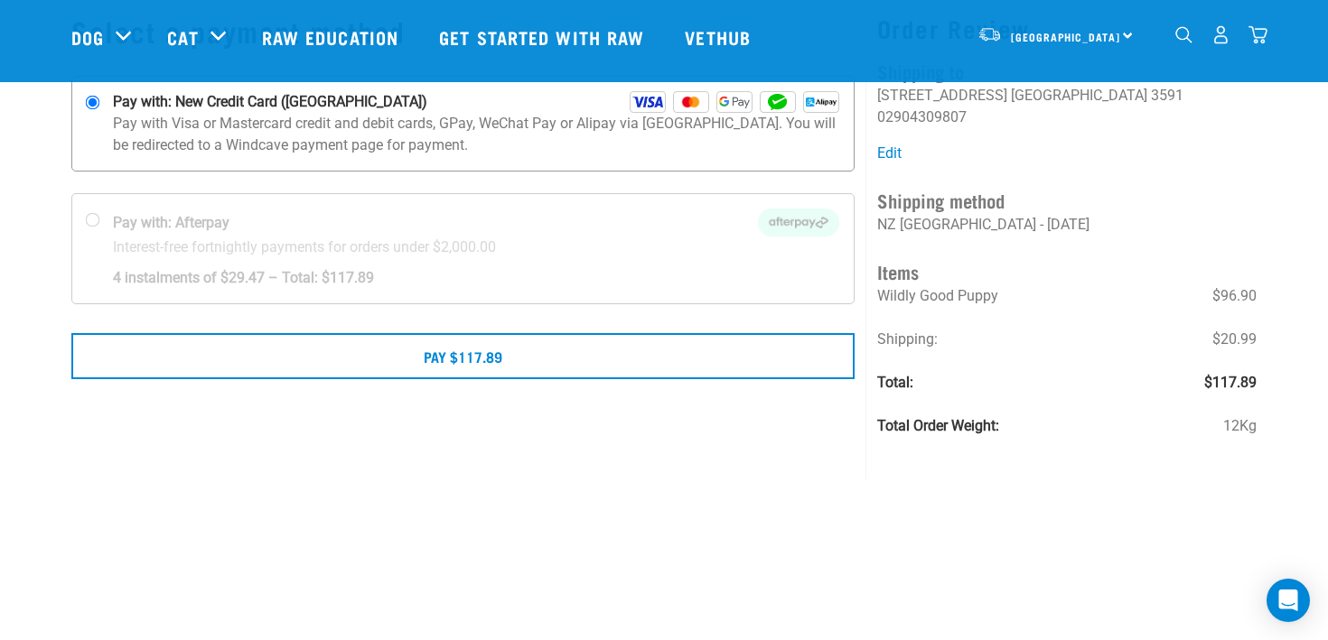
scroll to position [125, 0]
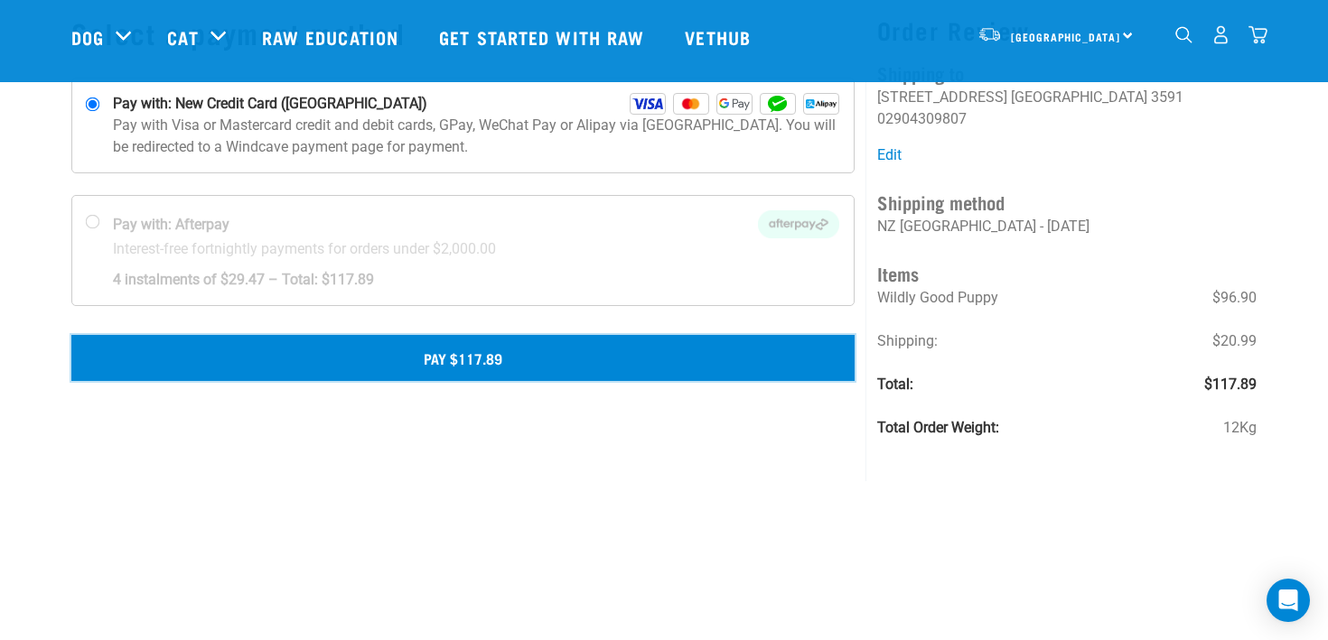
click at [274, 368] on button "Pay $117.89" at bounding box center [462, 357] width 783 height 45
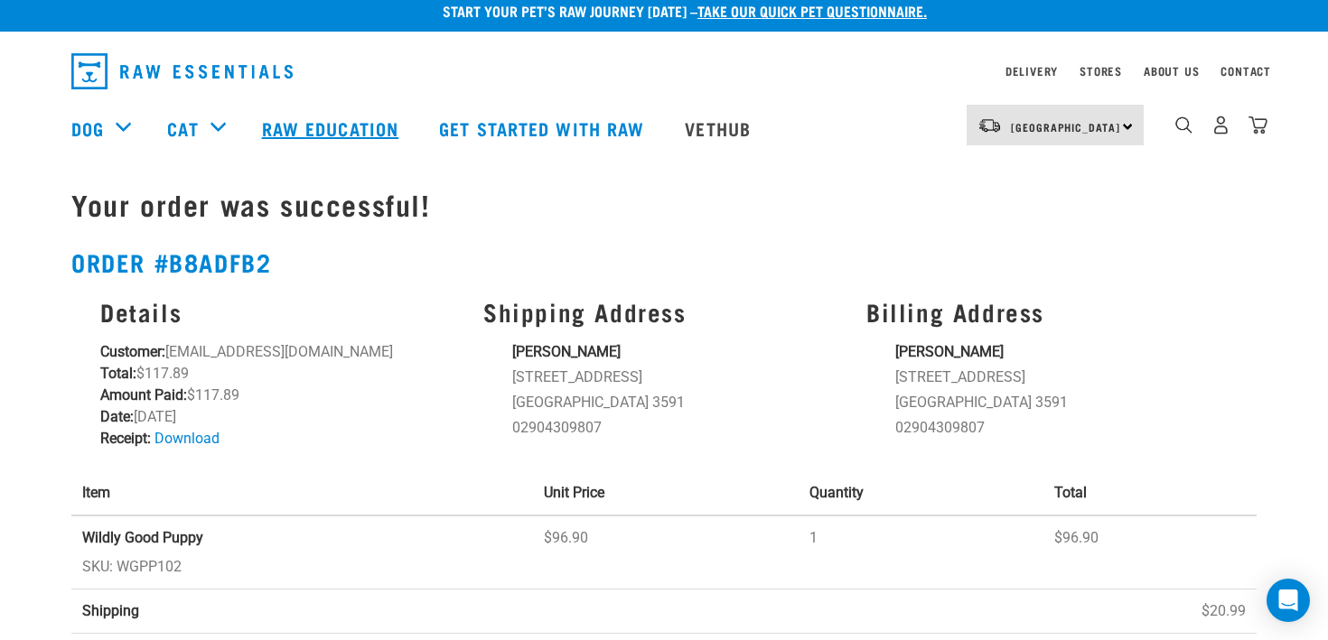
scroll to position [15, 0]
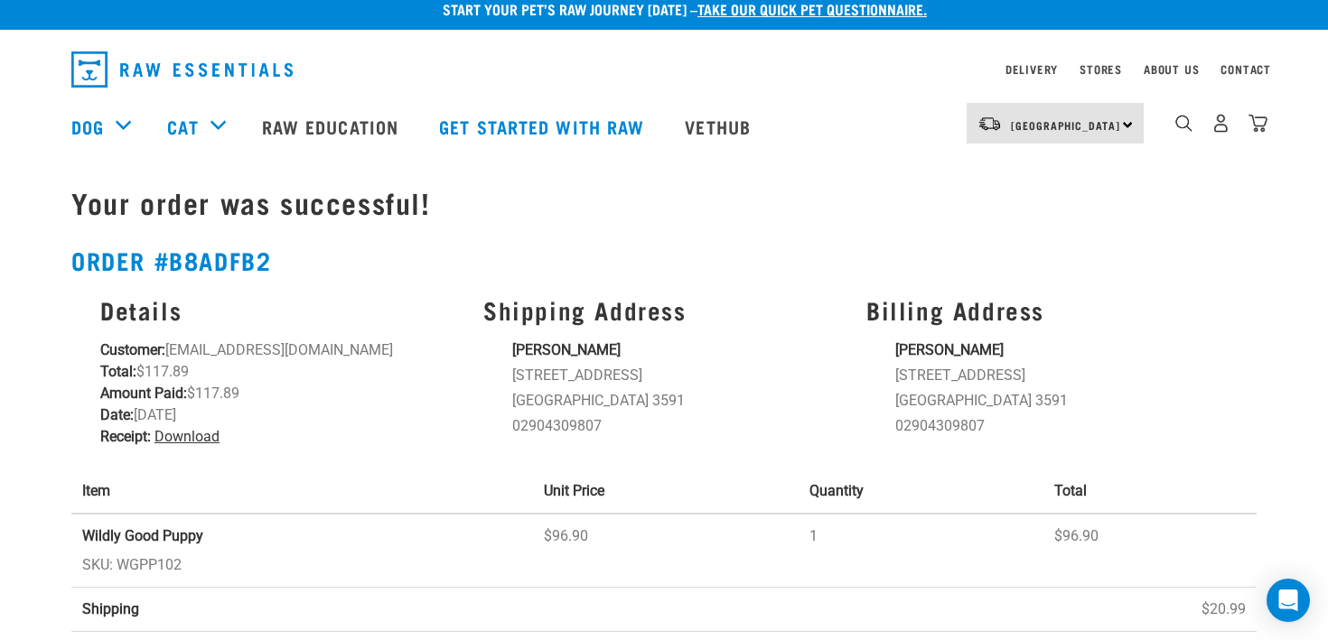
click at [206, 435] on link "Download" at bounding box center [186, 436] width 65 height 17
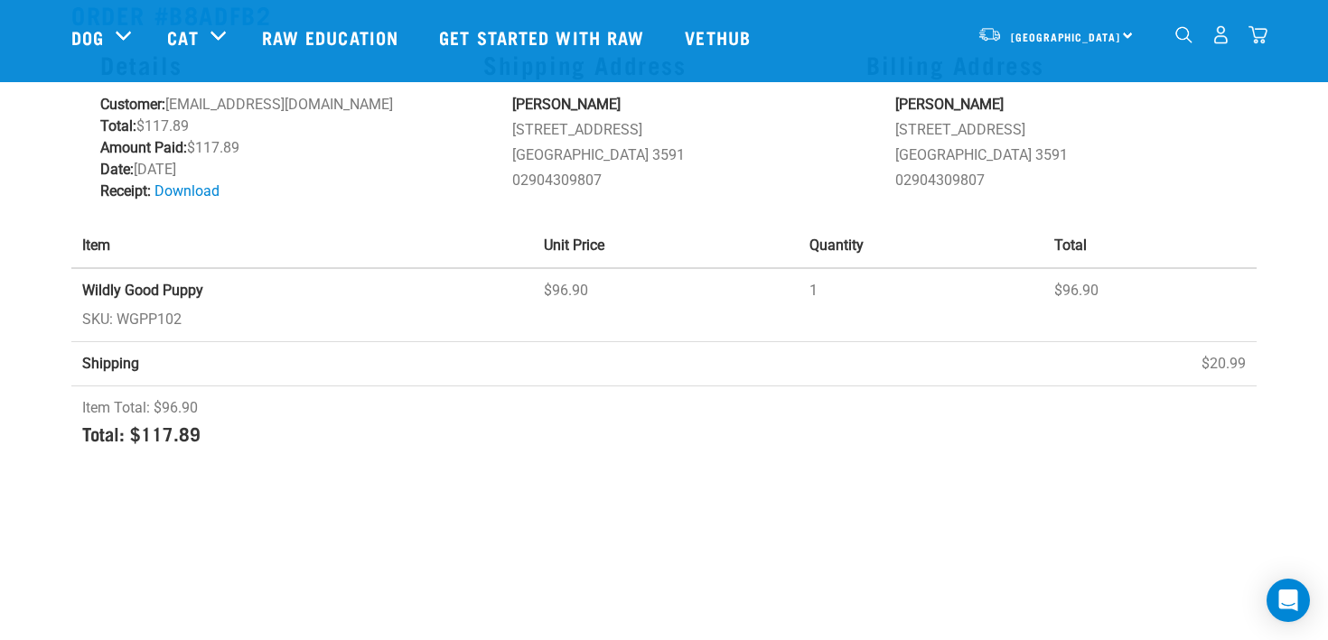
scroll to position [145, 0]
